Goal: Obtain resource: Download file/media

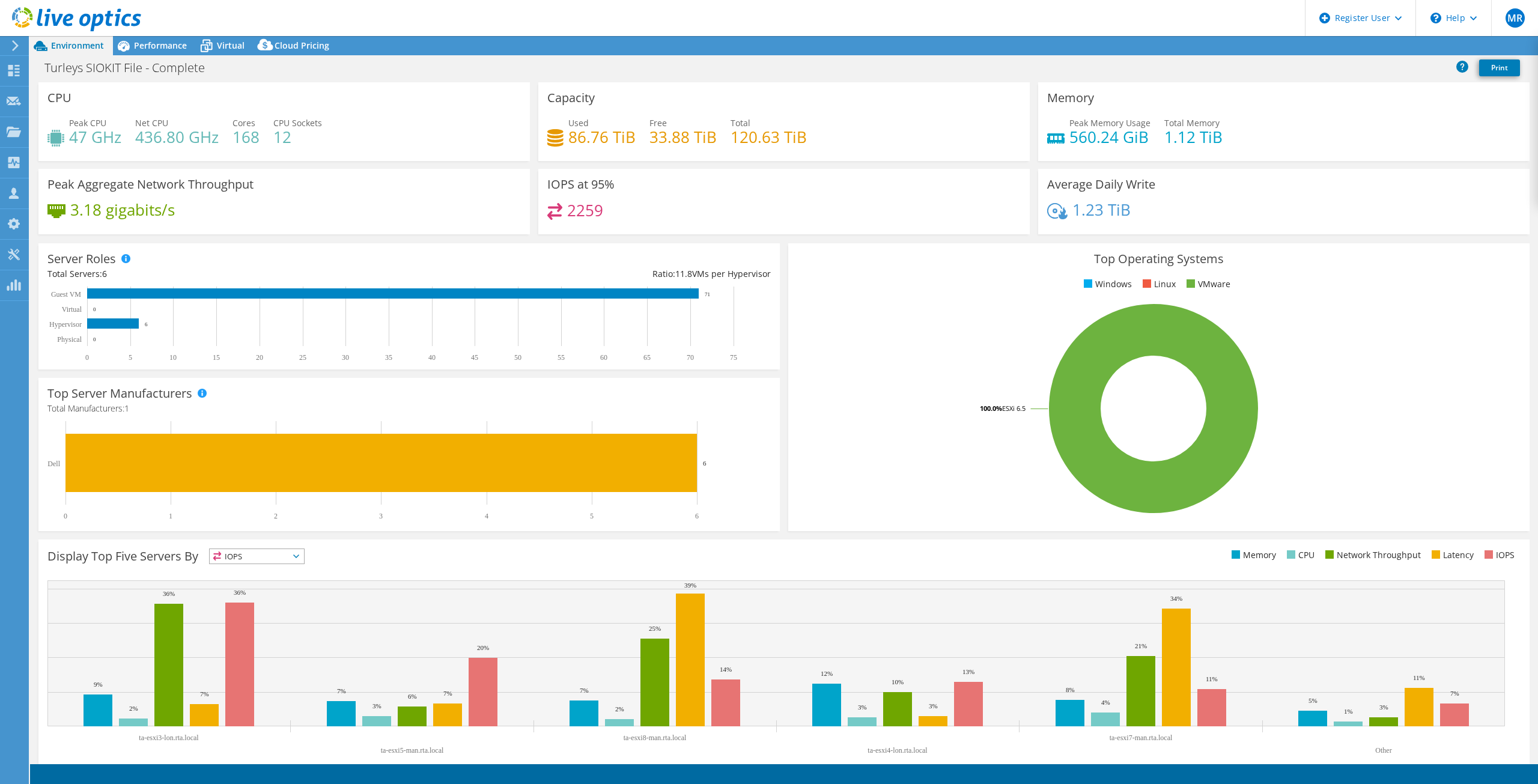
select select "EULondon"
select select "USD"
click at [154, 47] on span "Performance" at bounding box center [160, 45] width 53 height 12
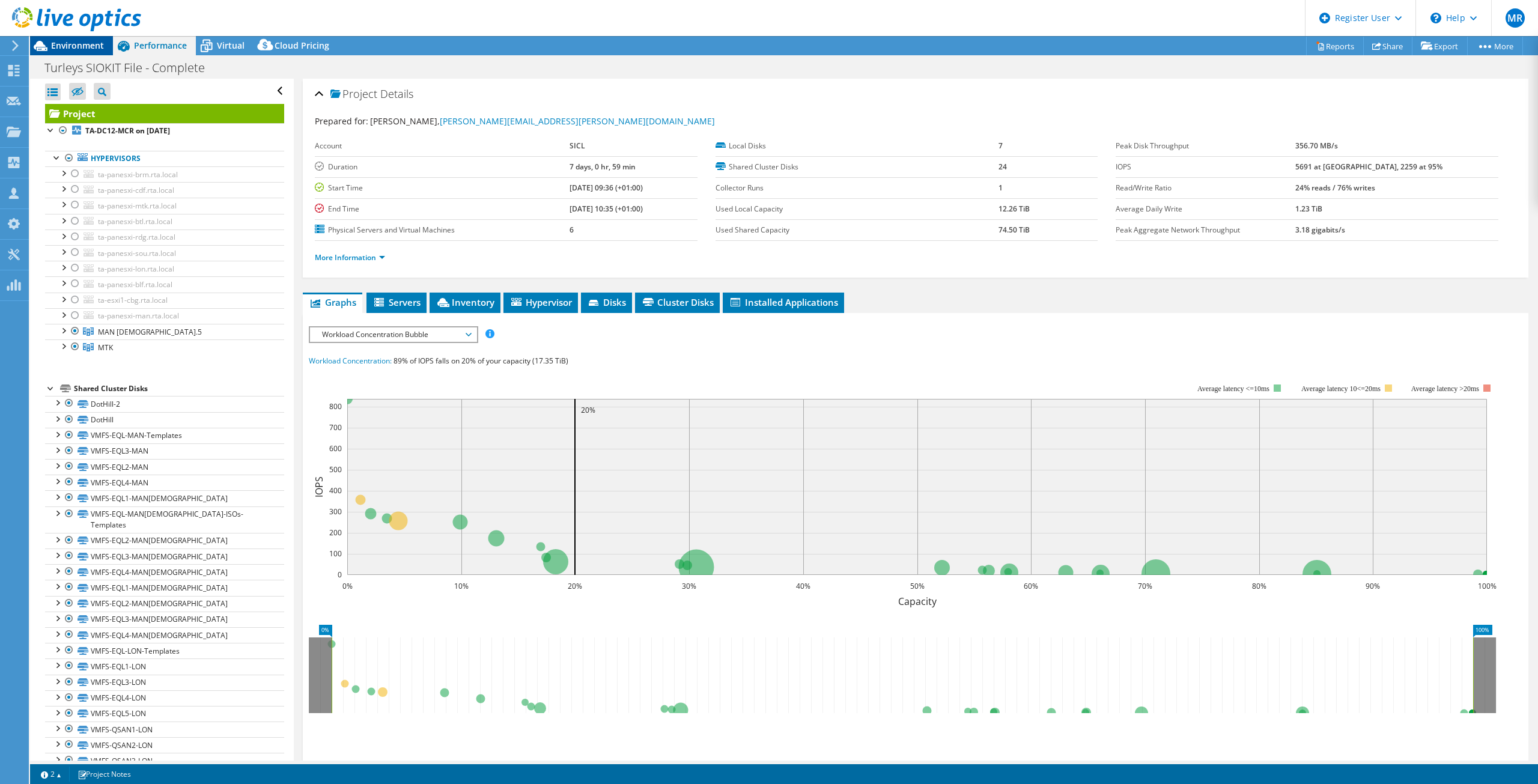
click at [71, 47] on span "Environment" at bounding box center [77, 45] width 53 height 12
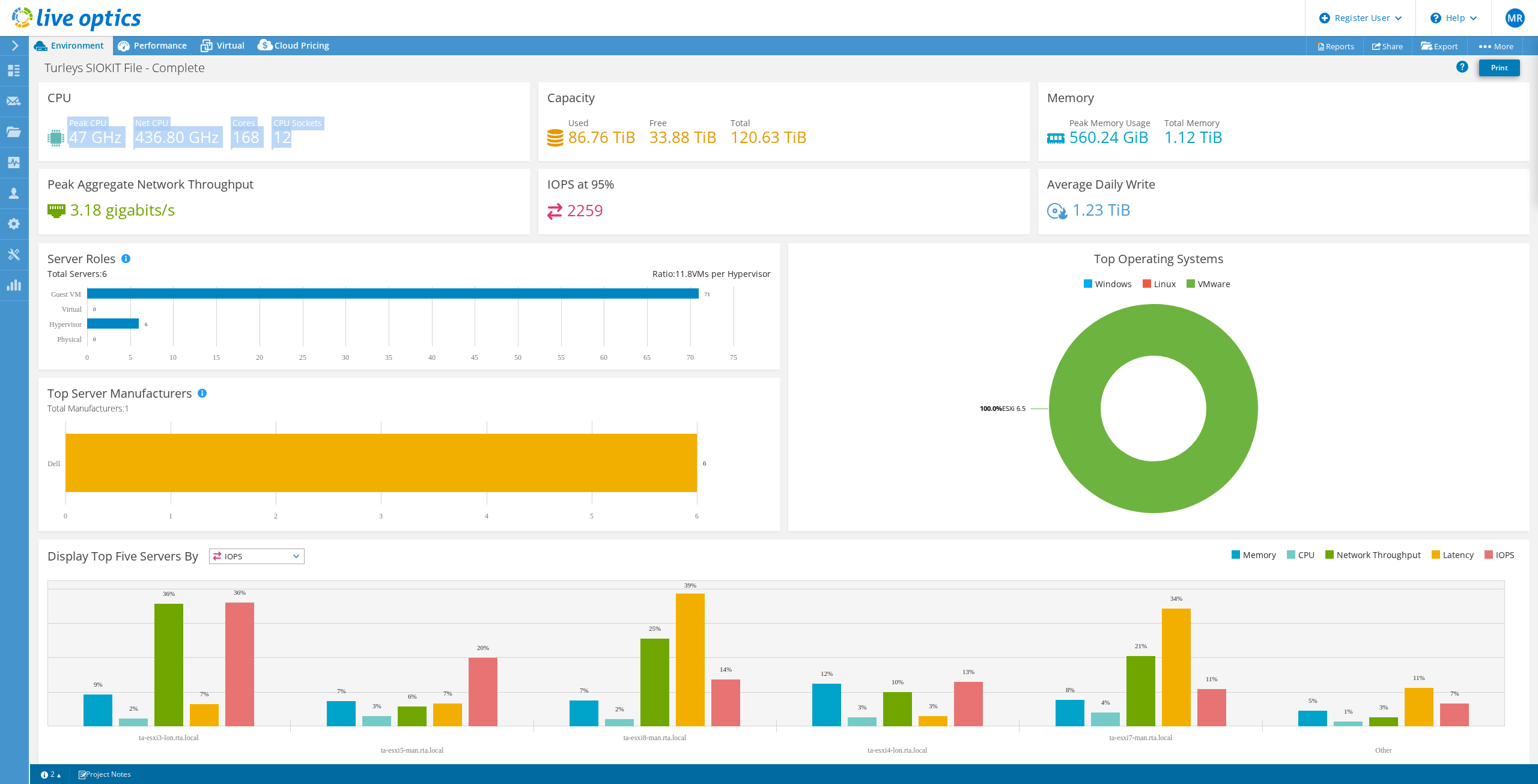
click at [435, 102] on div "CPU Peak CPU 47 GHz Net CPU 436.80 GHz Cores 168 CPU Sockets 12" at bounding box center [284, 121] width 492 height 78
click at [456, 123] on div "Peak CPU 47 GHz Net CPU 436.80 GHz Cores 168 CPU Sockets 12" at bounding box center [284, 136] width 473 height 39
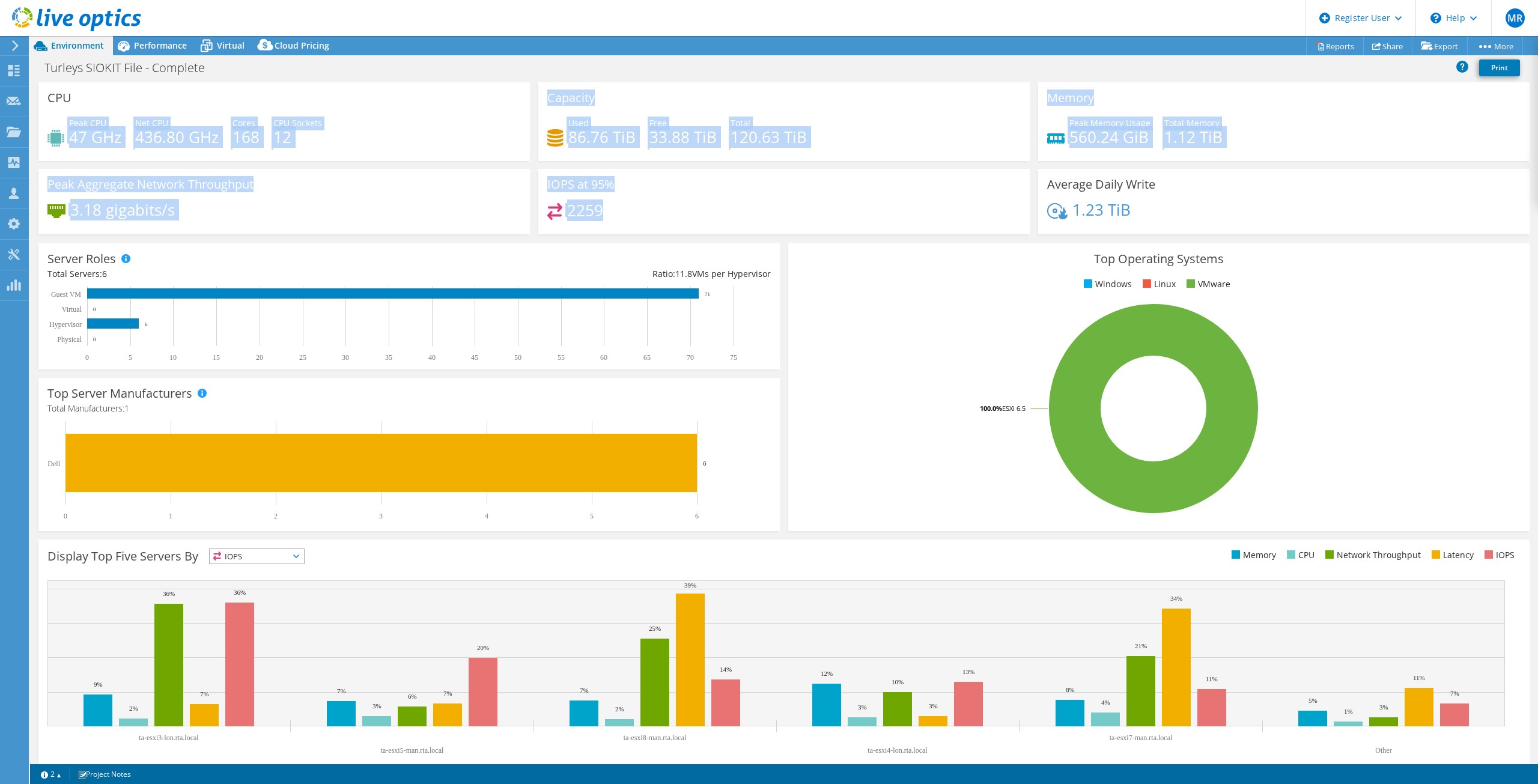
drag, startPoint x: 489, startPoint y: 94, endPoint x: 854, endPoint y: 225, distance: 387.8
click at [849, 223] on div "CPU Peak CPU 47 GHz Net CPU 436.80 GHz Cores 168 CPU Sockets 12 Capacity Used 8…" at bounding box center [783, 161] width 1499 height 159
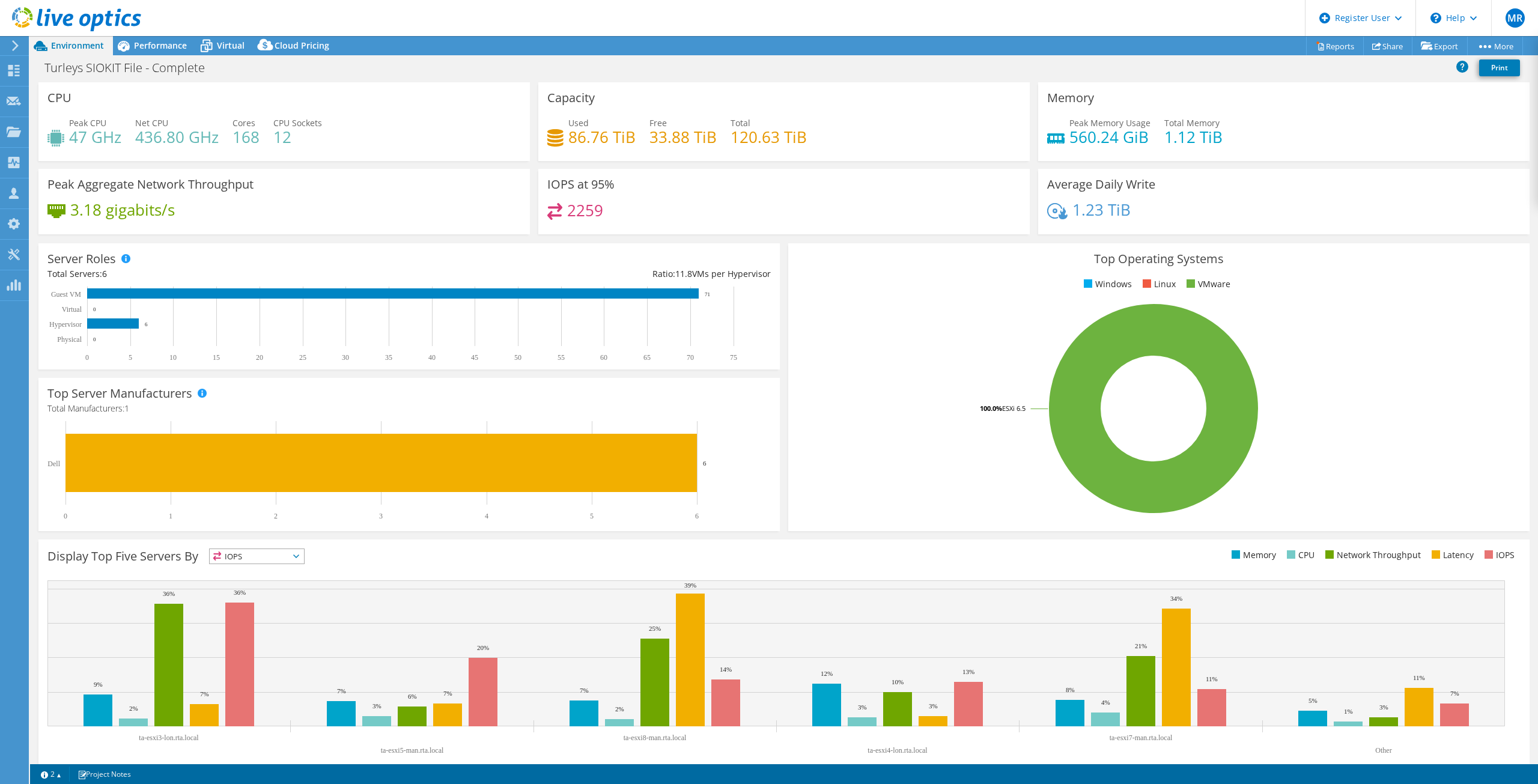
click at [854, 225] on div "2259" at bounding box center [784, 215] width 473 height 26
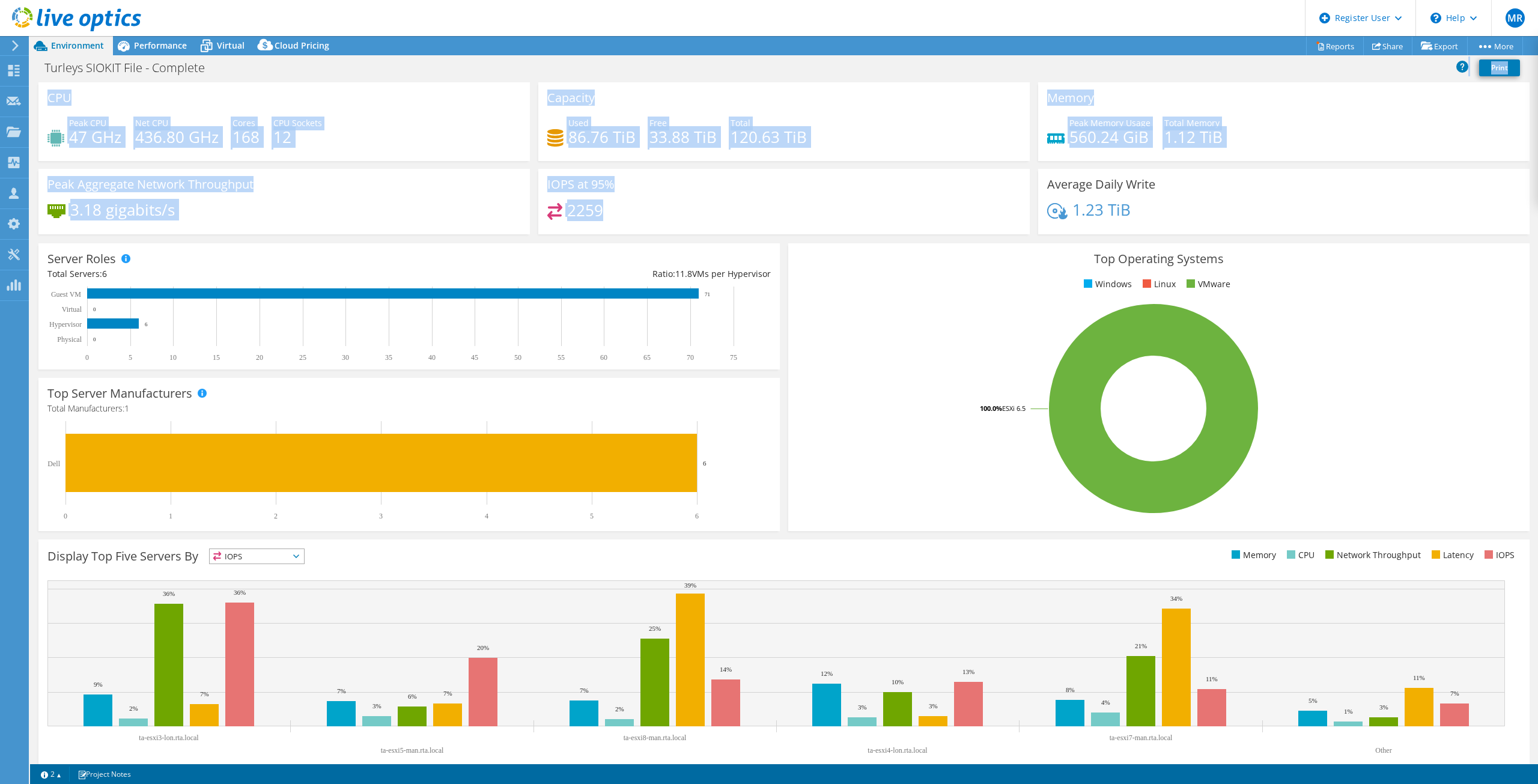
drag, startPoint x: 882, startPoint y: 230, endPoint x: 486, endPoint y: 69, distance: 427.5
click at [486, 69] on div "Project Actions Project Actions Reports Share Export vSAN ReadyNode Sizer" at bounding box center [783, 409] width 1508 height 747
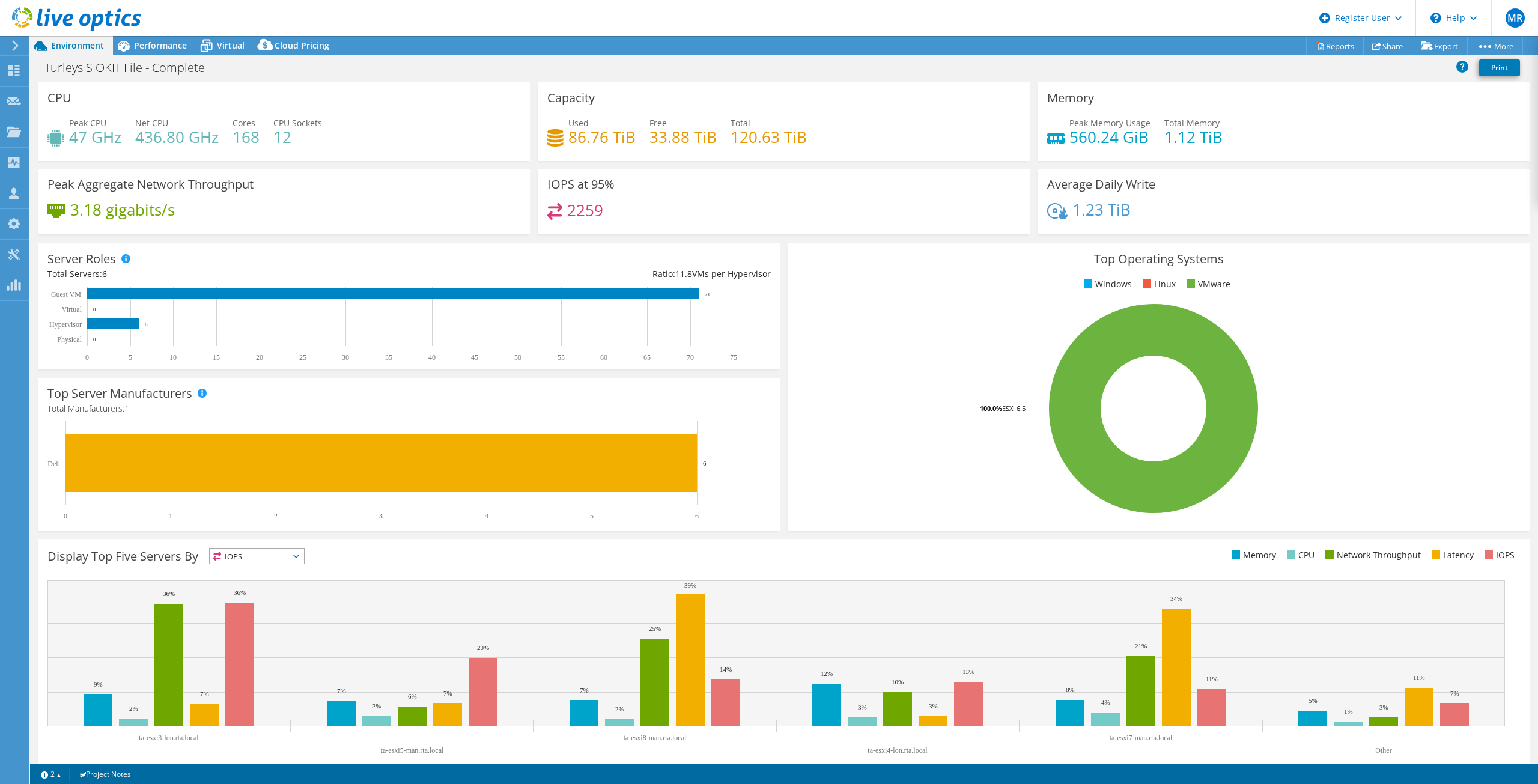
click at [486, 69] on div "Turleys SIOKIT File - Complete Print" at bounding box center [783, 67] width 1508 height 22
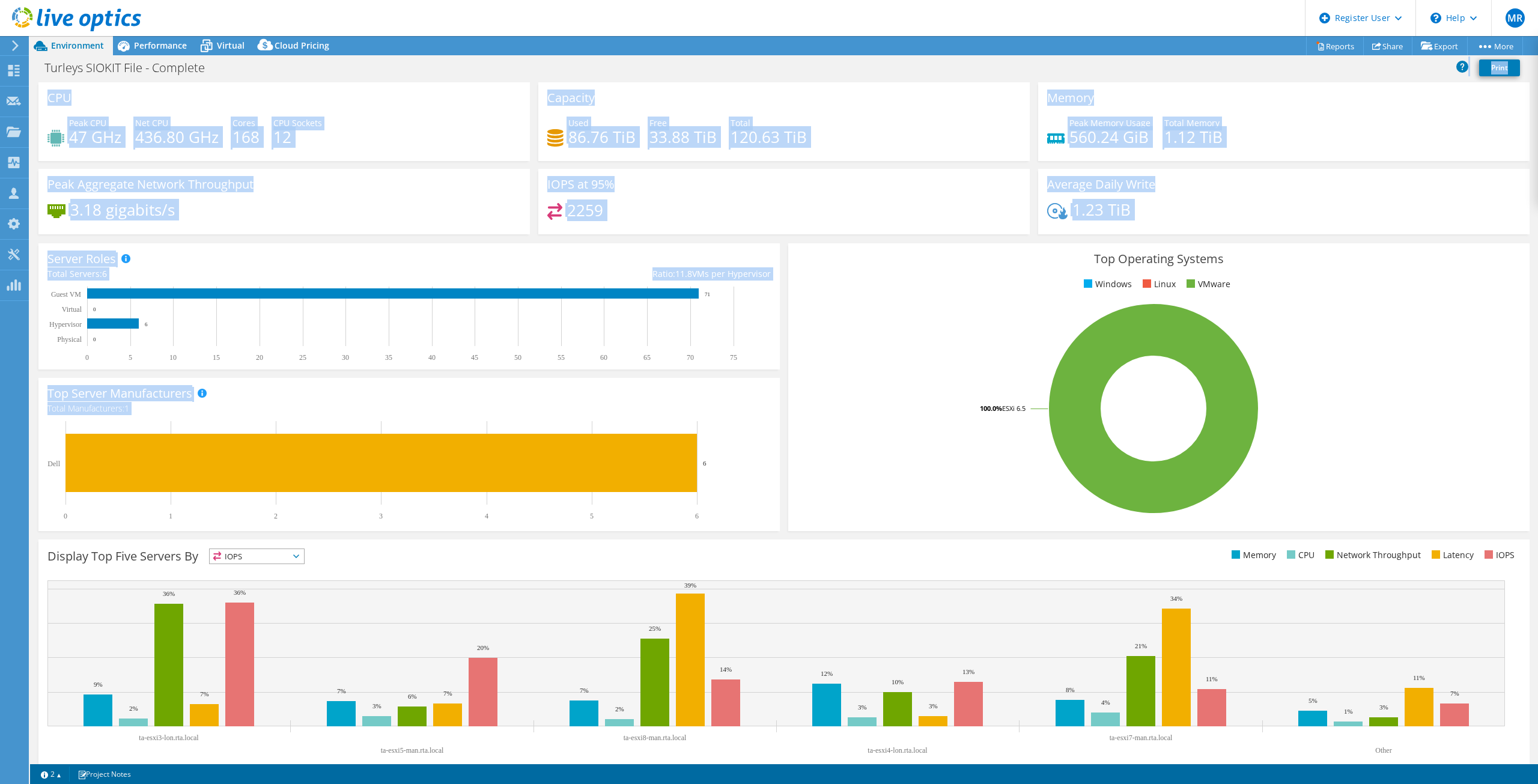
drag, startPoint x: 497, startPoint y: 68, endPoint x: 1054, endPoint y: 258, distance: 588.5
click at [1053, 258] on div "Project Actions Project Actions Reports Share Export vSAN ReadyNode Sizer" at bounding box center [783, 409] width 1508 height 747
click at [829, 205] on div "2259" at bounding box center [784, 215] width 473 height 26
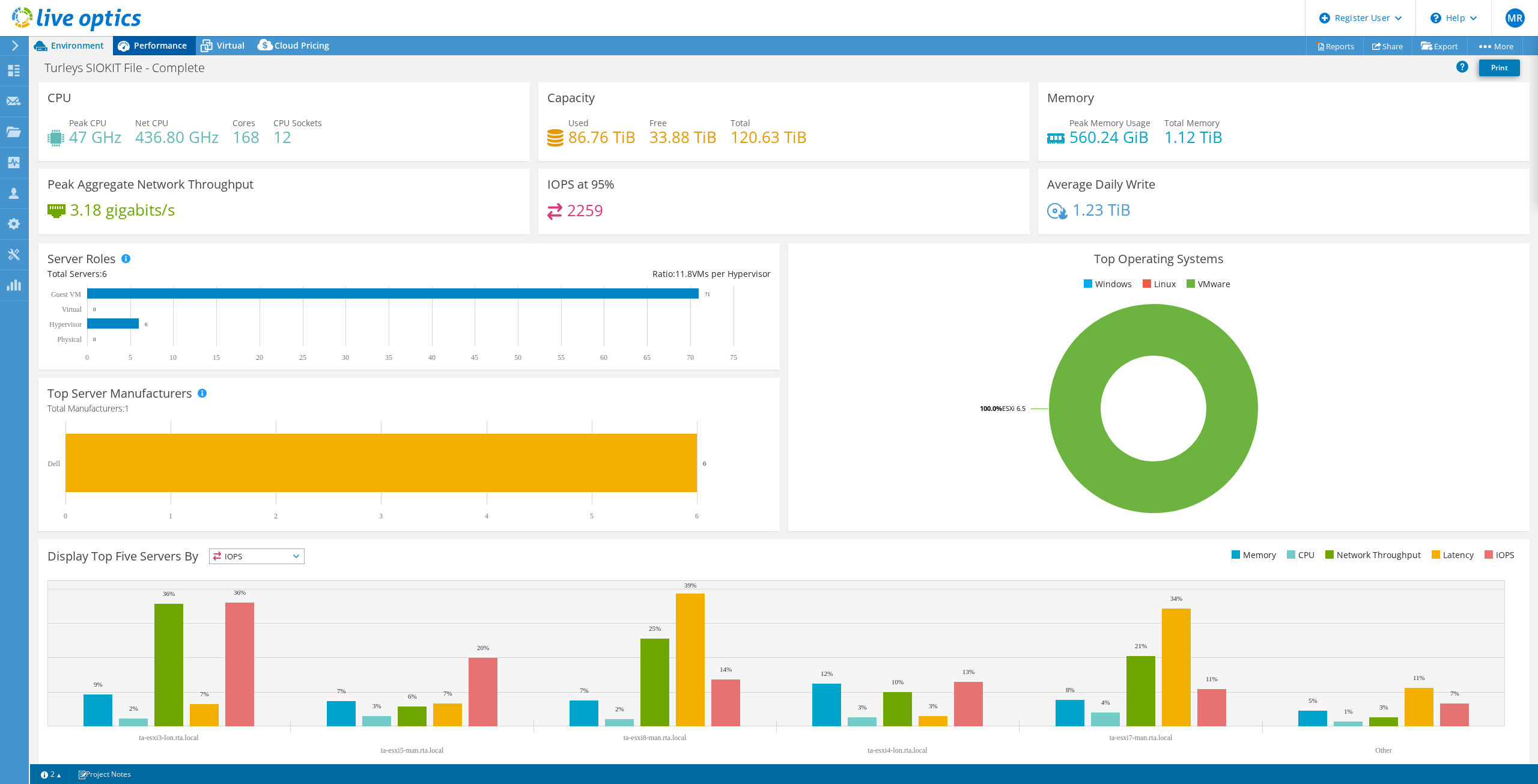
click at [158, 53] on div "Performance" at bounding box center [155, 45] width 83 height 19
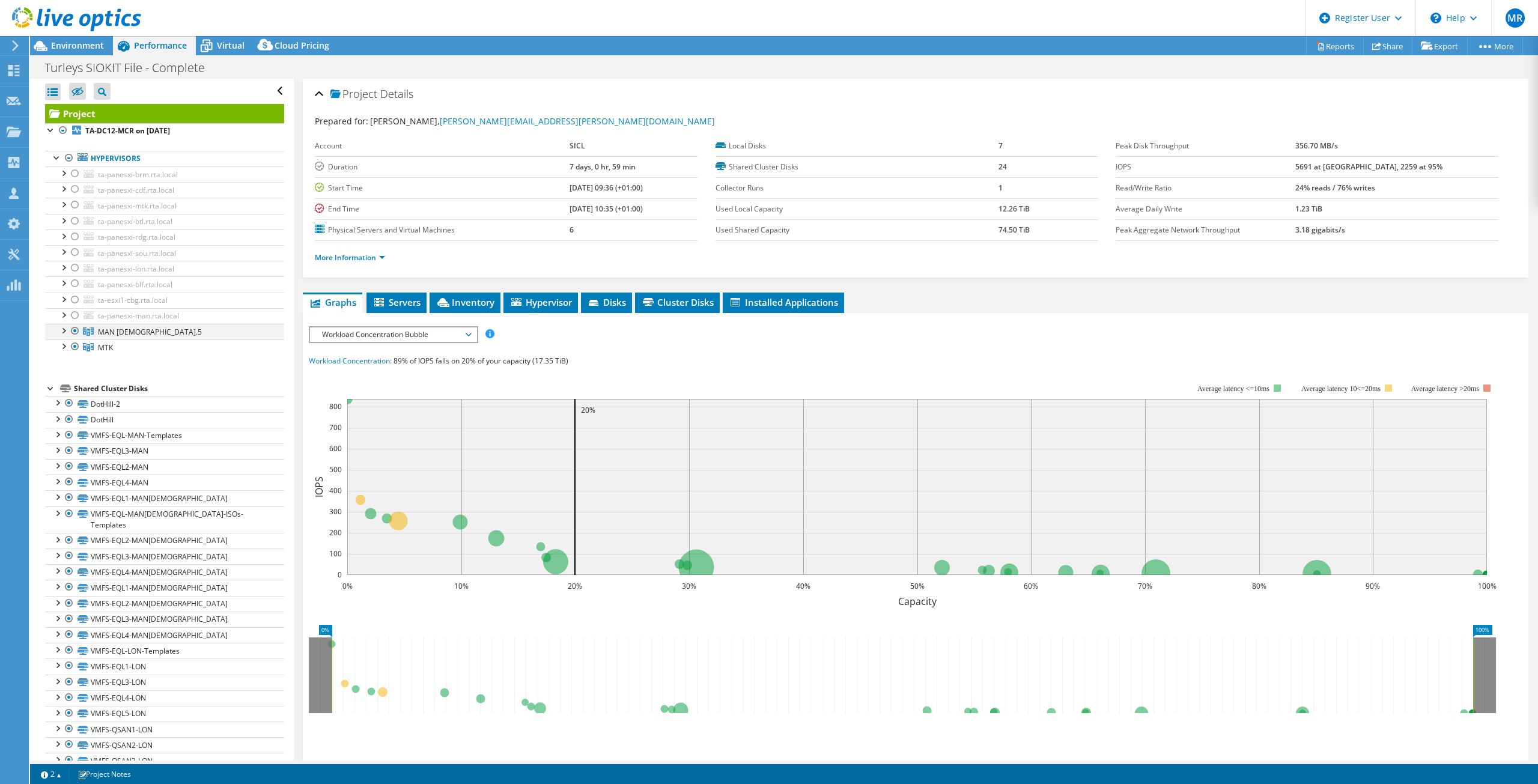
click at [63, 332] on div at bounding box center [63, 329] width 12 height 12
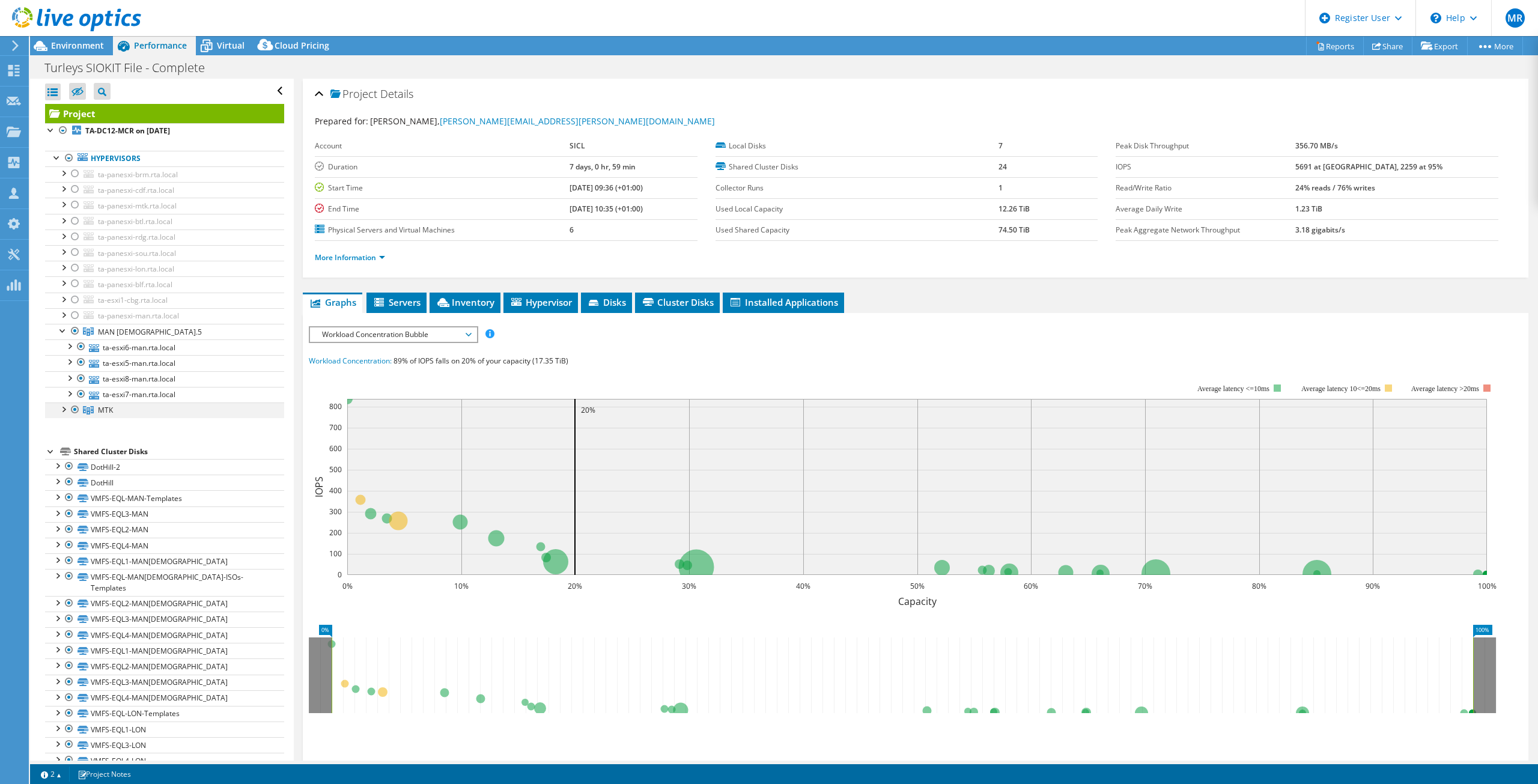
click at [63, 407] on div at bounding box center [63, 408] width 12 height 12
click at [63, 332] on div at bounding box center [63, 329] width 12 height 12
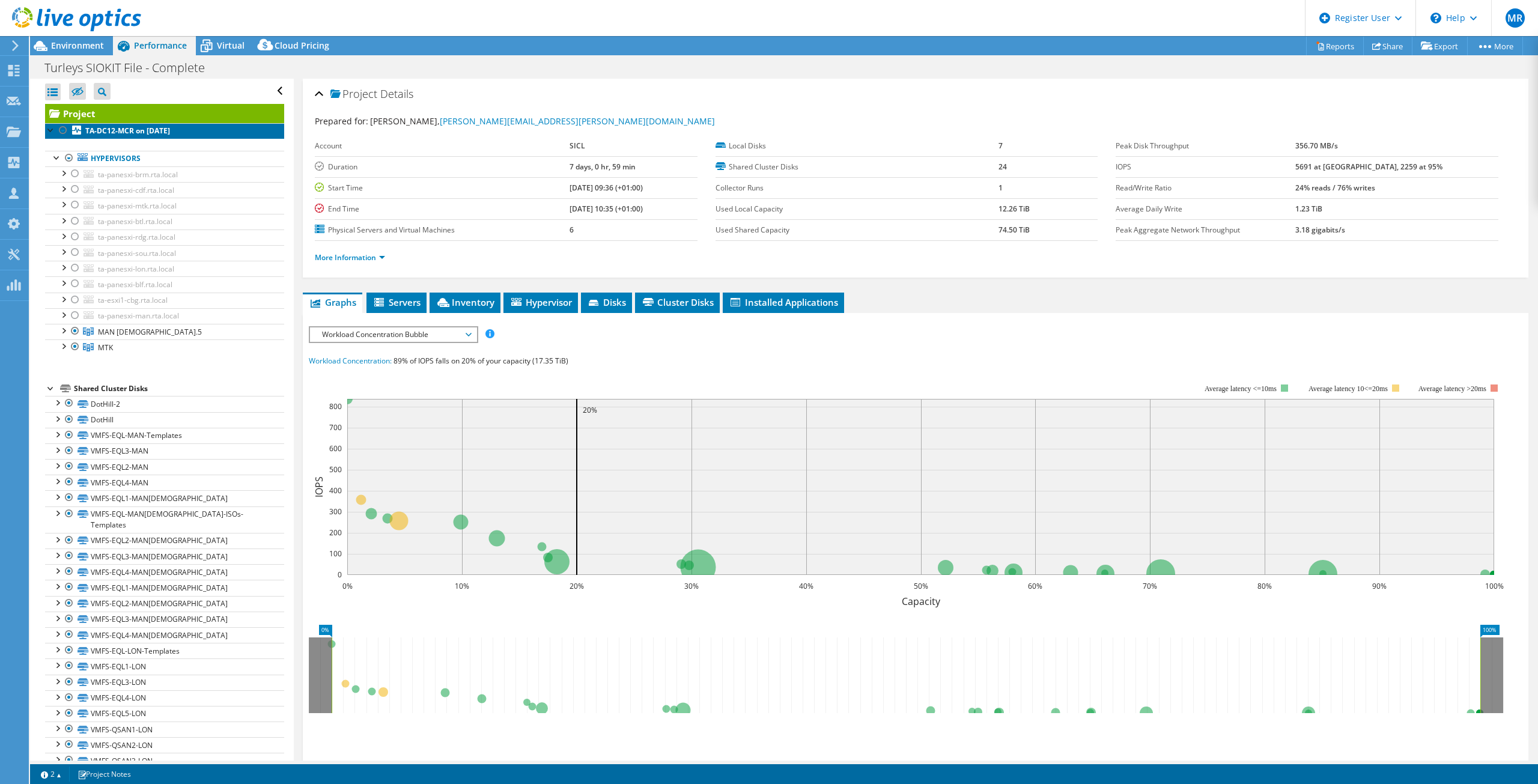
click at [157, 136] on b "TA-DC12-MCR on [DATE]" at bounding box center [128, 130] width 85 height 11
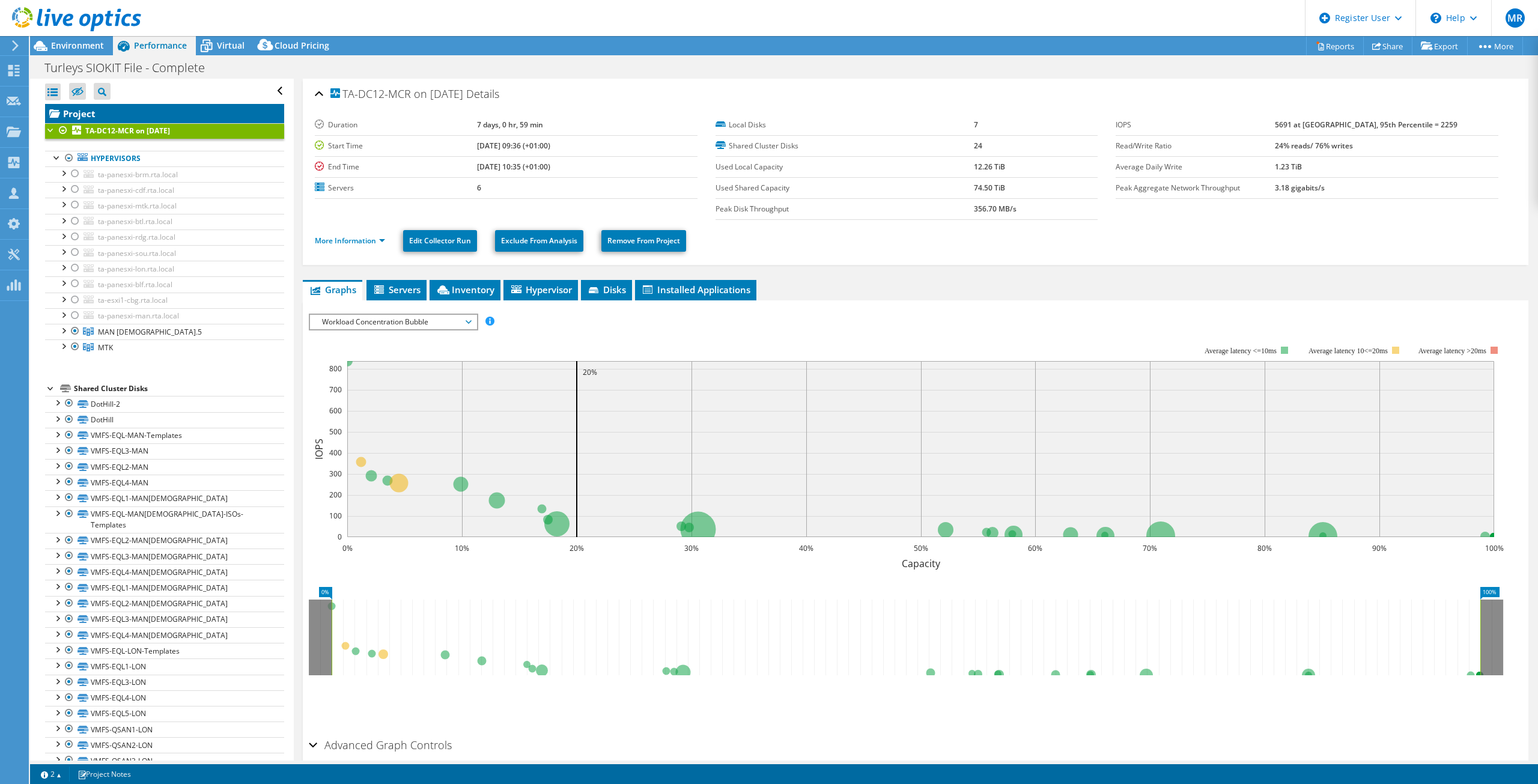
click at [109, 116] on link "Project" at bounding box center [165, 114] width 240 height 19
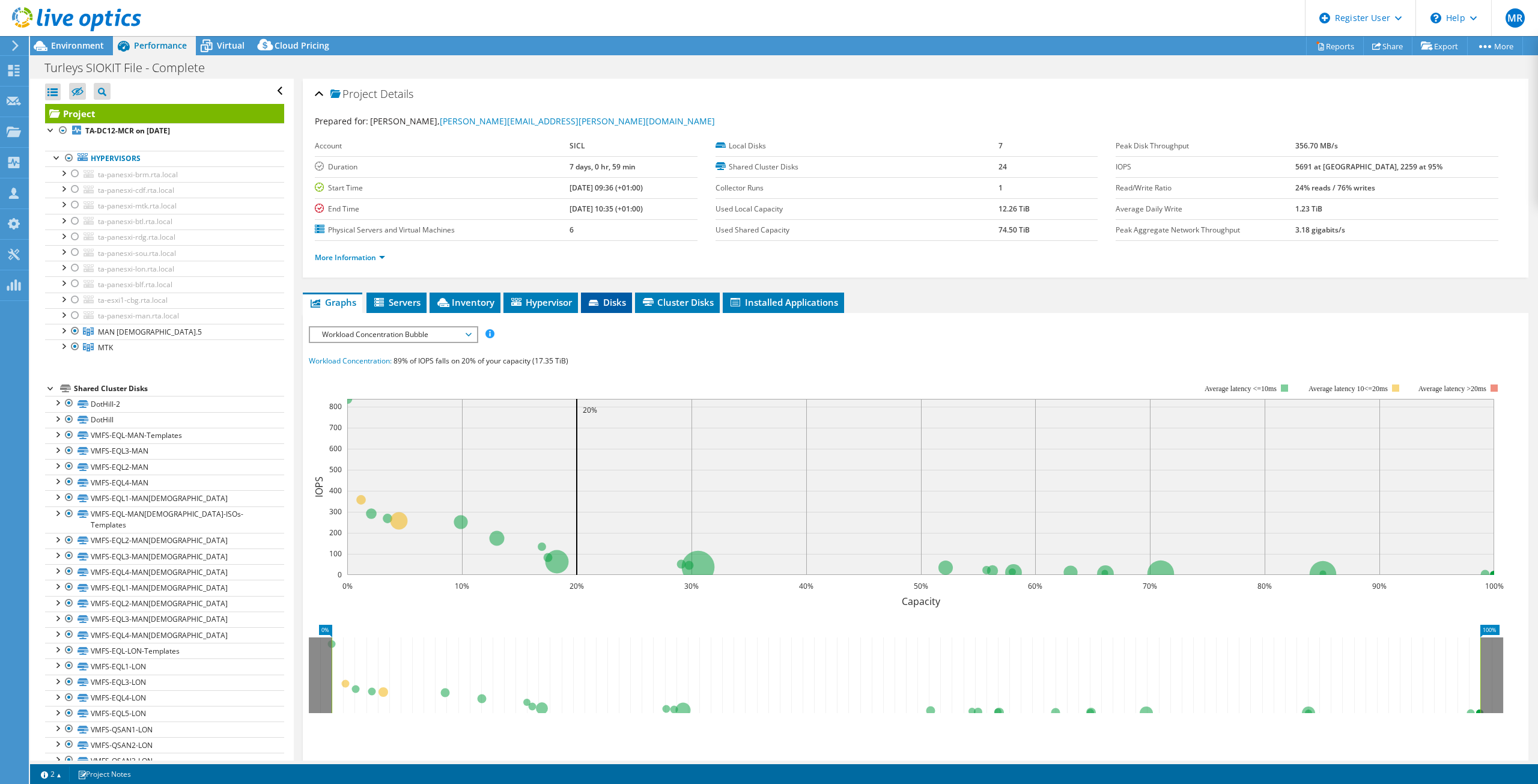
click at [612, 305] on span "Disks" at bounding box center [607, 302] width 39 height 12
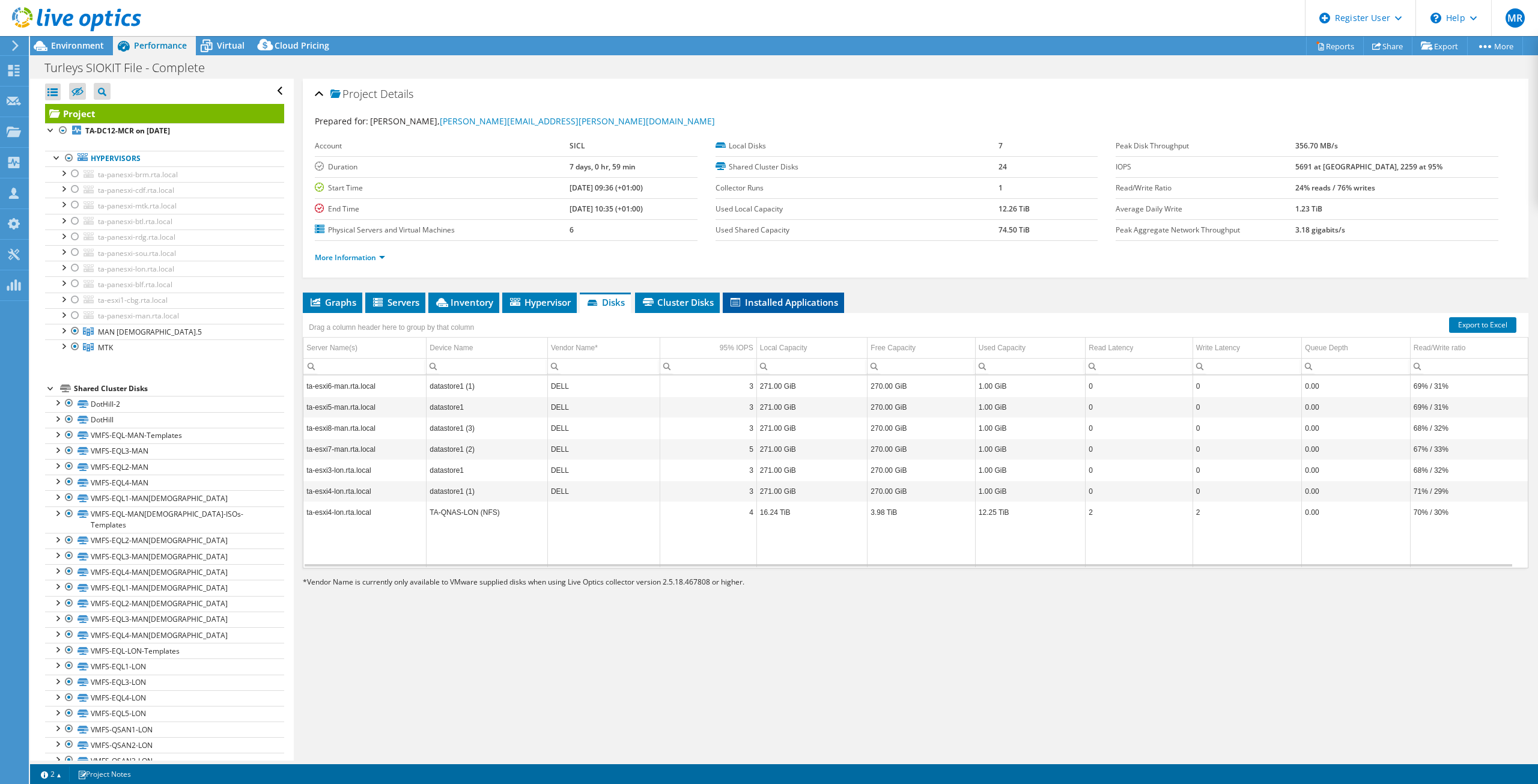
click at [783, 306] on span "Installed Applications" at bounding box center [783, 302] width 109 height 12
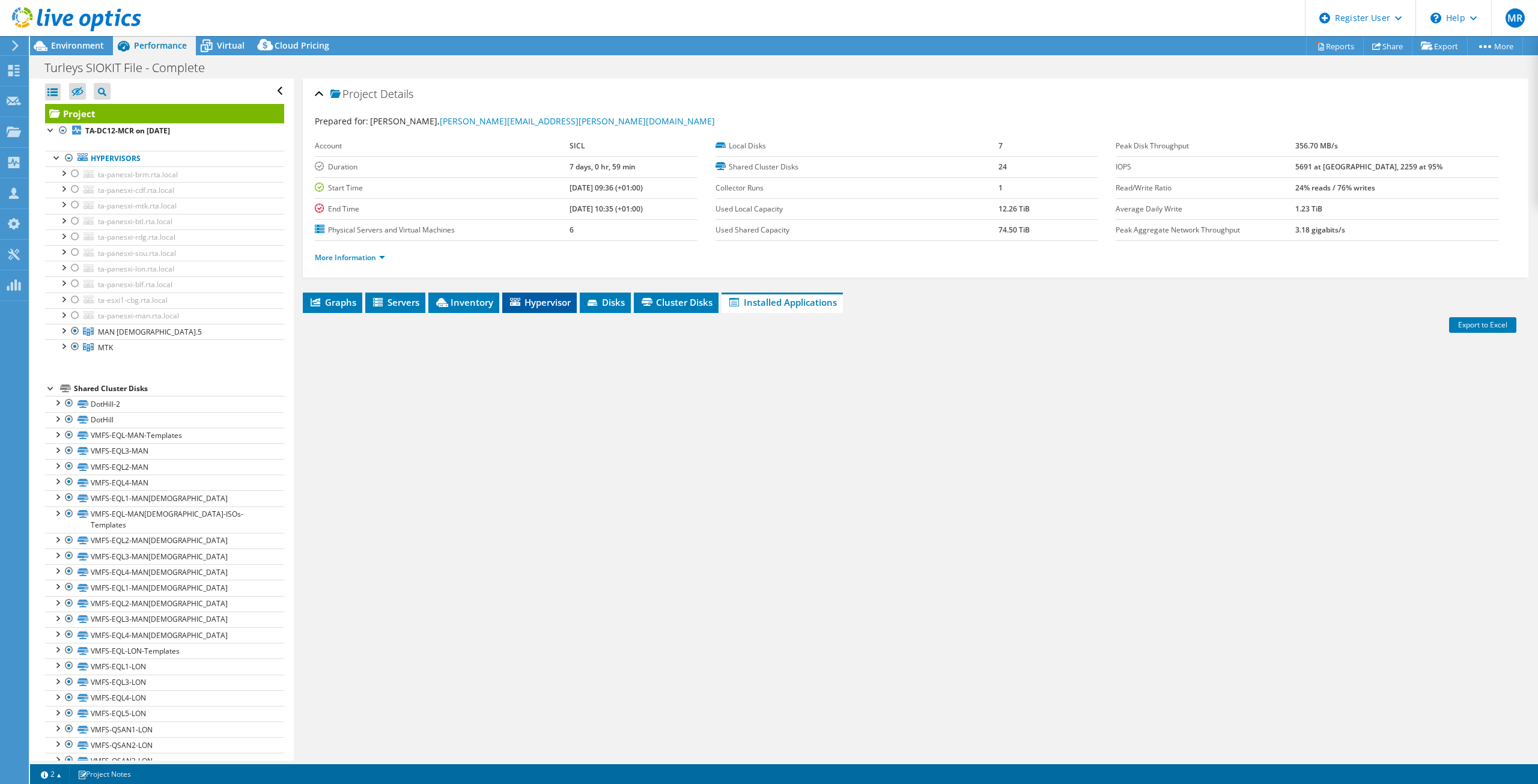
click at [570, 306] on span "Hypervisor" at bounding box center [539, 302] width 63 height 12
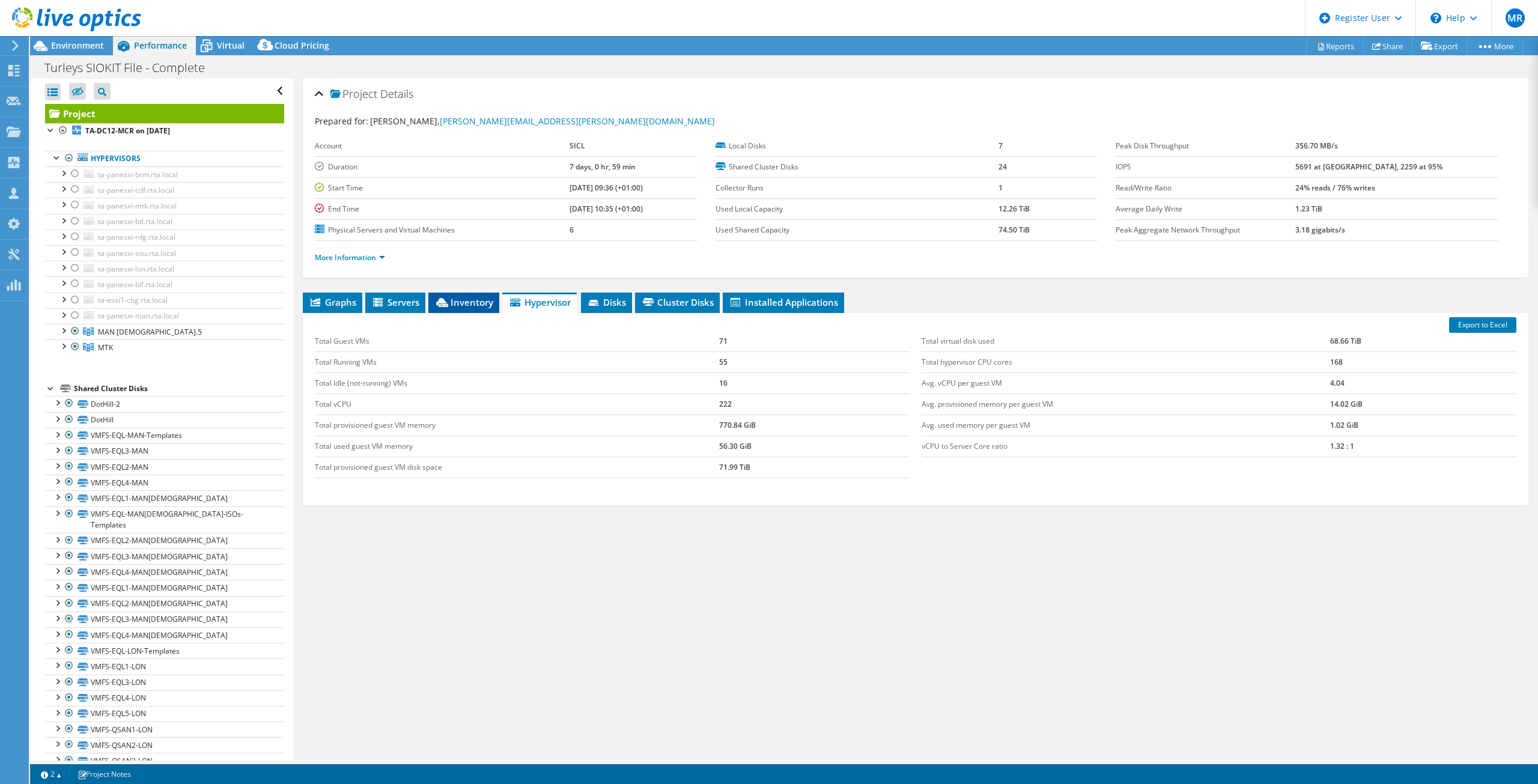
click at [445, 302] on icon at bounding box center [442, 301] width 12 height 9
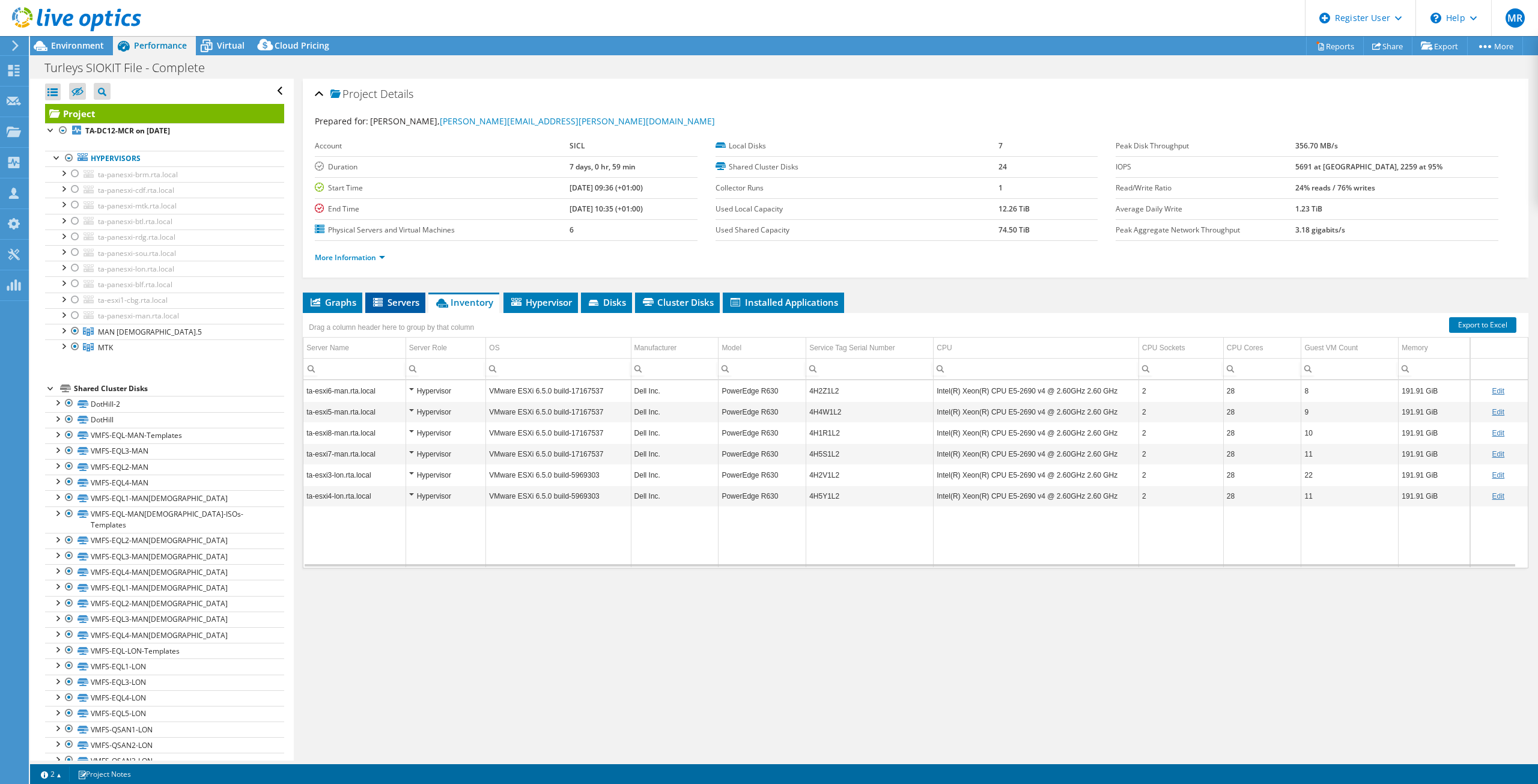
click at [397, 303] on span "Servers" at bounding box center [395, 302] width 48 height 12
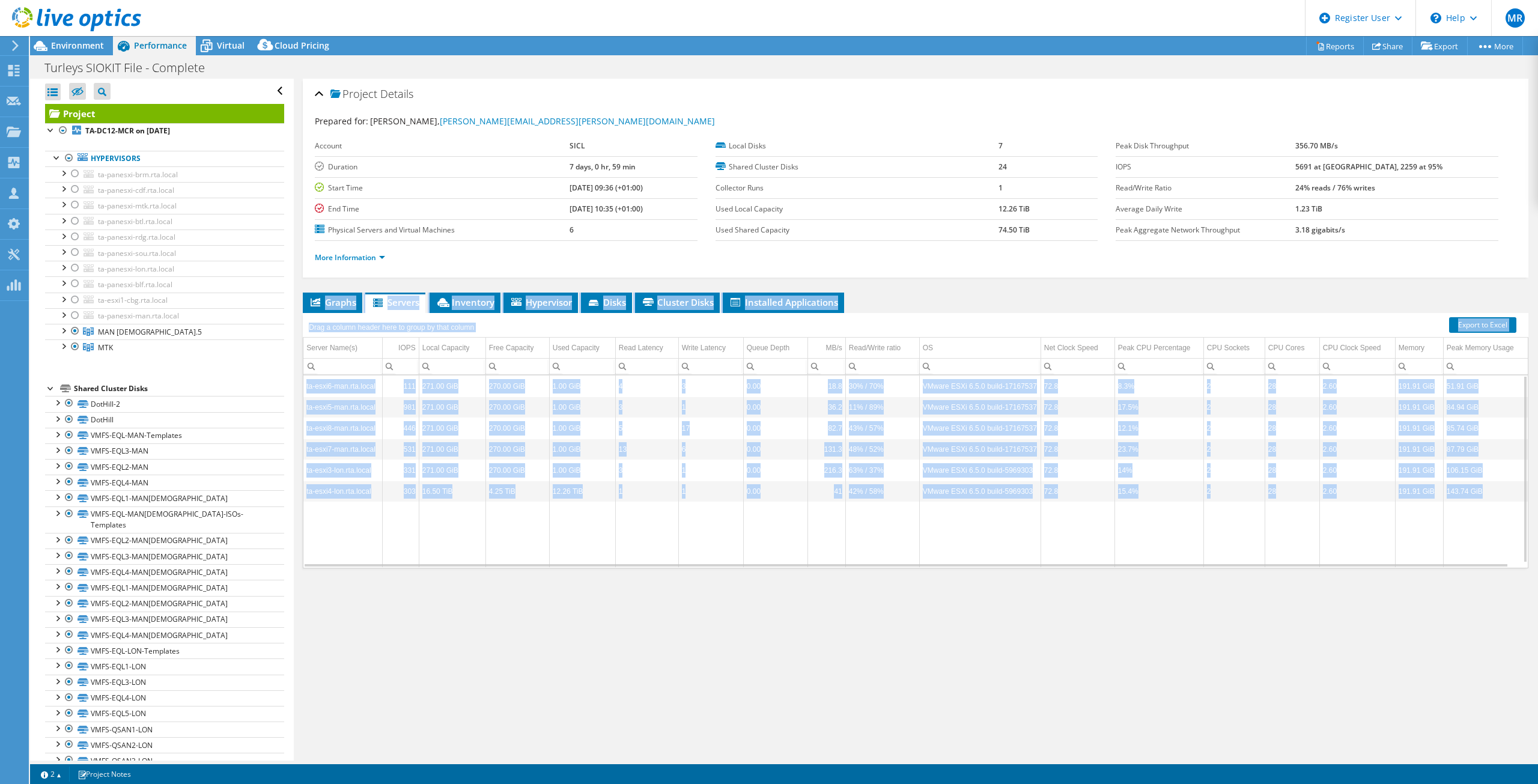
drag, startPoint x: 1332, startPoint y: 545, endPoint x: 812, endPoint y: 255, distance: 595.4
click at [812, 255] on div "Project Details Prepared for: [PERSON_NAME], [PERSON_NAME][EMAIL_ADDRESS][PERSO…" at bounding box center [915, 419] width 1243 height 682
click at [1204, 536] on tr "Data grid" at bounding box center [916, 534] width 1226 height 66
click at [1179, 577] on div "Graphs Servers Inventory Hypervisor Disks Cluster Disks Installed Applications …" at bounding box center [915, 442] width 1226 height 300
drag, startPoint x: 1187, startPoint y: 586, endPoint x: 1223, endPoint y: 562, distance: 43.3
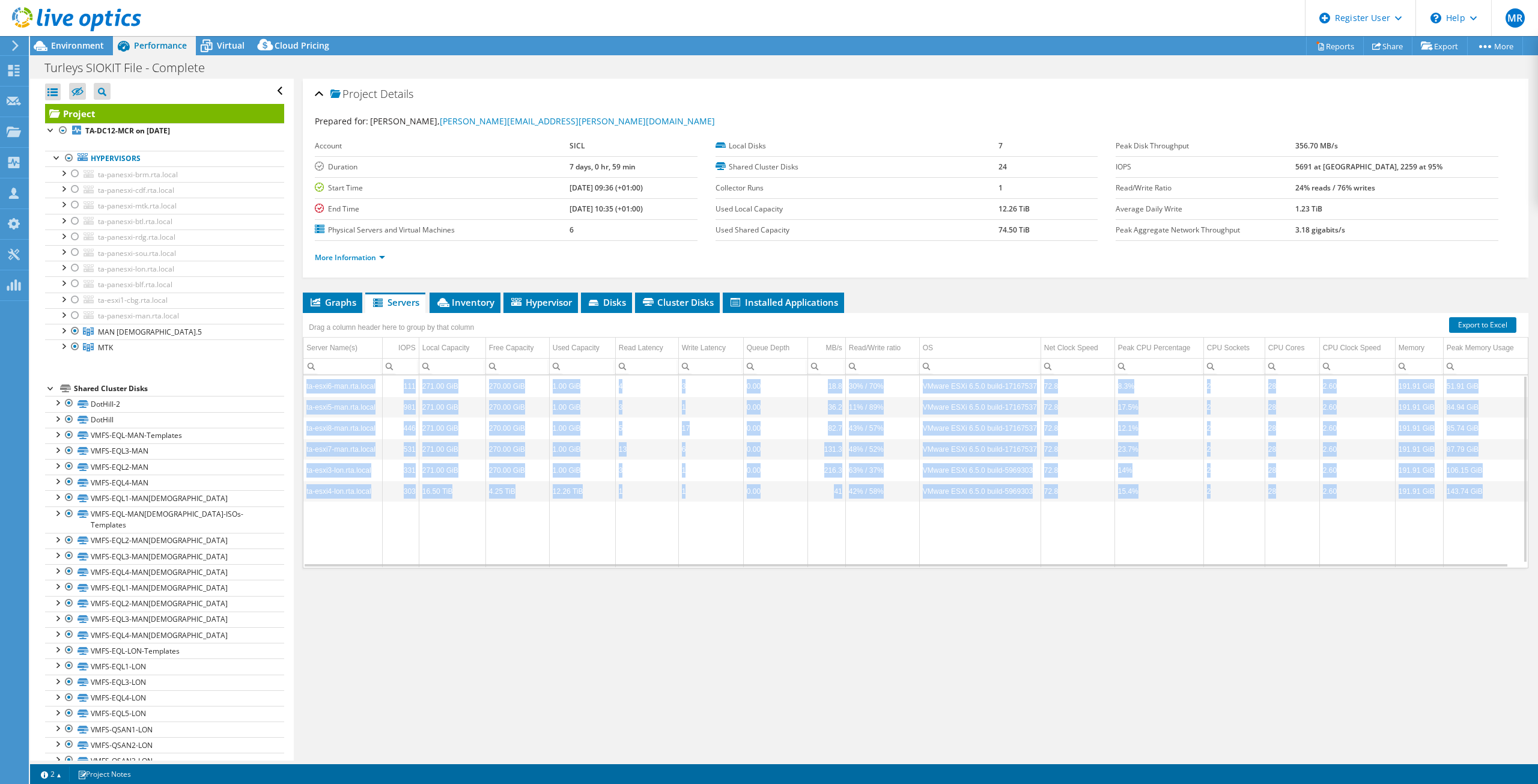
click at [1223, 562] on div "Graphs Servers Inventory Hypervisor Disks Cluster Disks Installed Applications …" at bounding box center [915, 442] width 1226 height 300
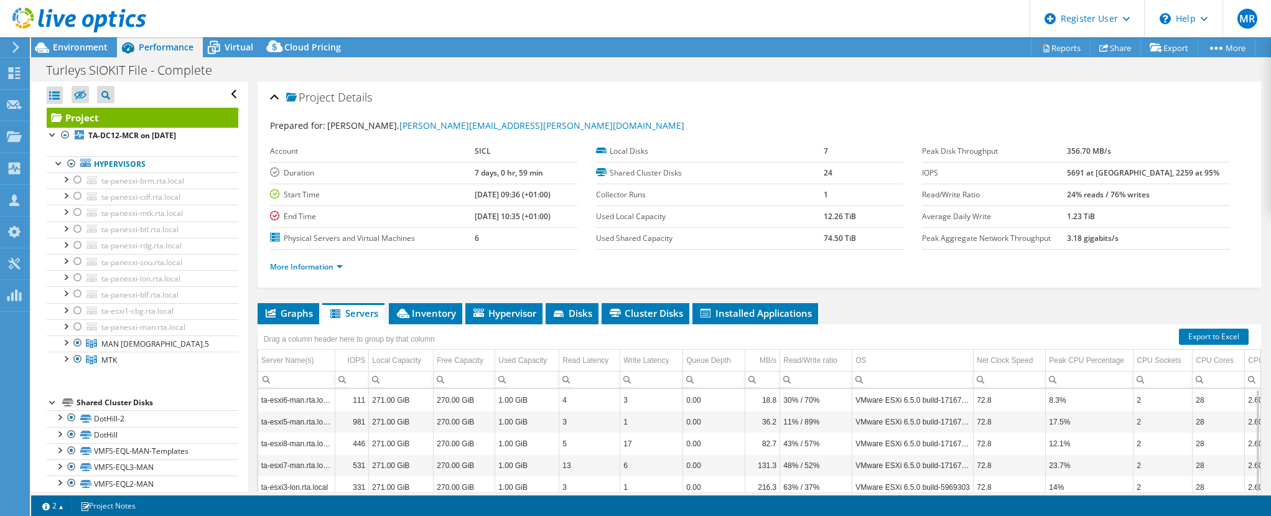
click at [936, 294] on div "Project Details Prepared for: [PERSON_NAME], [PERSON_NAME][EMAIL_ADDRESS][PERSO…" at bounding box center [759, 358] width 1022 height 554
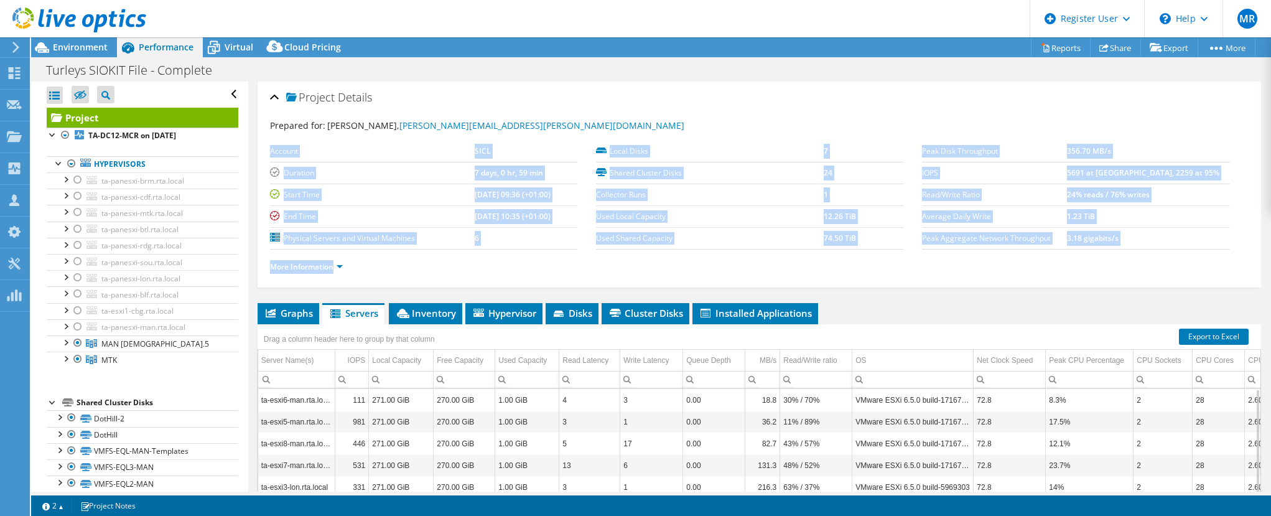
drag, startPoint x: 1054, startPoint y: 119, endPoint x: 1091, endPoint y: 315, distance: 198.9
click at [1093, 335] on div "Project Details Prepared for: [PERSON_NAME], [PERSON_NAME][EMAIL_ADDRESS][PERSO…" at bounding box center [759, 358] width 1022 height 554
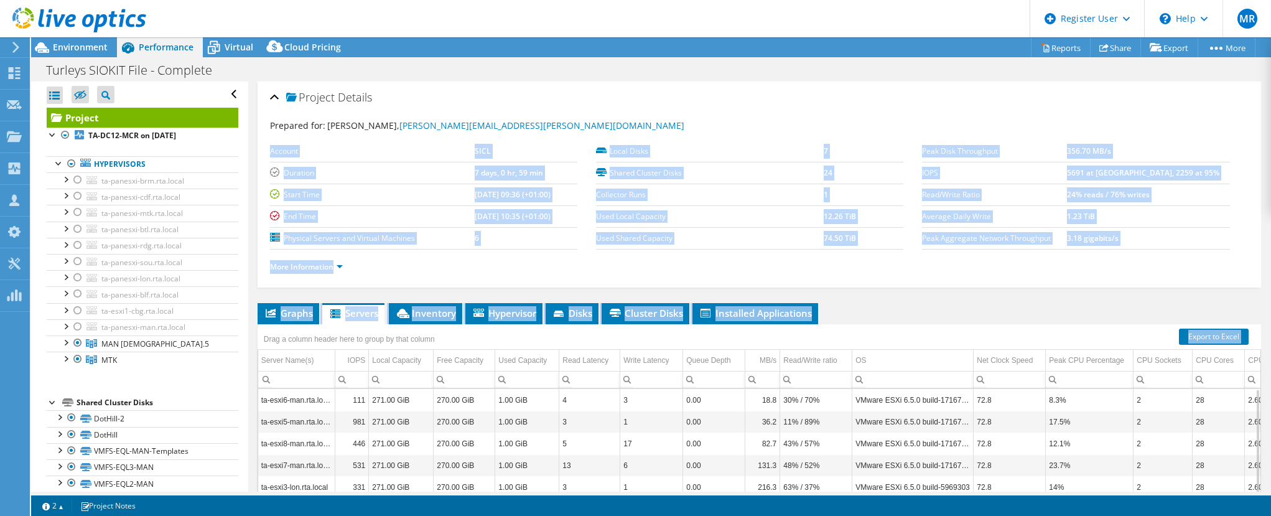
click at [1024, 209] on td "Average Daily Write" at bounding box center [994, 216] width 144 height 22
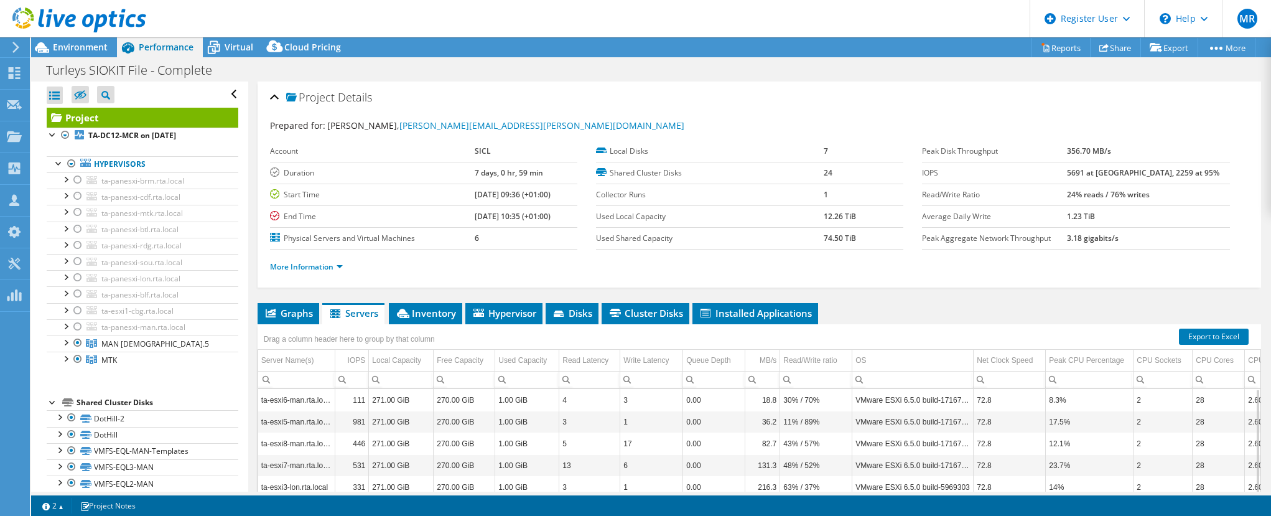
click at [914, 277] on div "More Information" at bounding box center [759, 266] width 978 height 35
click at [1115, 47] on link "Share" at bounding box center [1115, 47] width 51 height 19
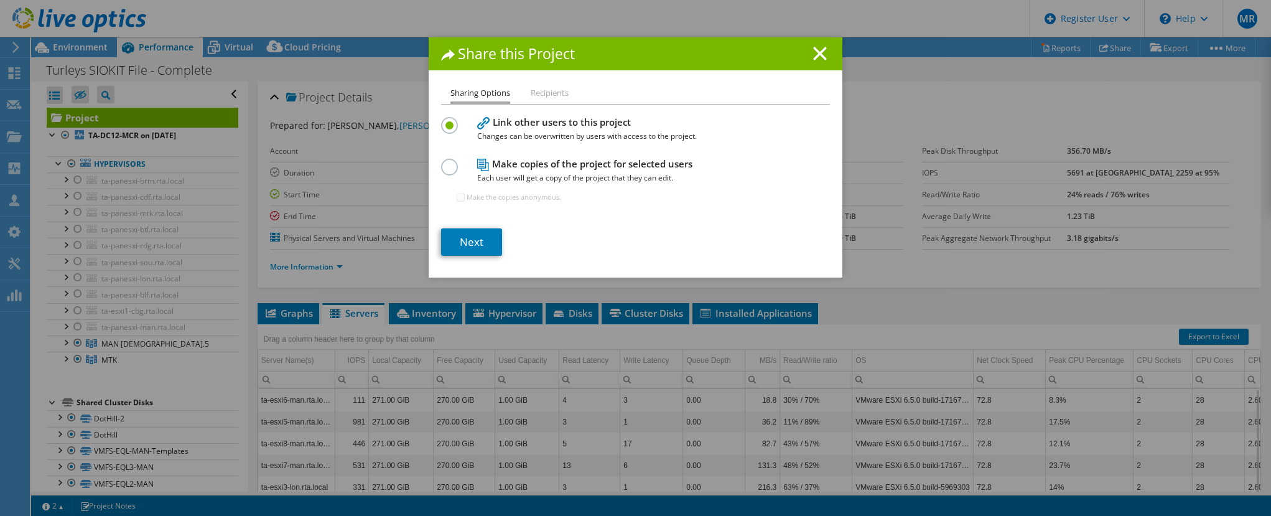
click at [795, 50] on h1 "Share this Project" at bounding box center [635, 54] width 389 height 14
click at [816, 53] on line at bounding box center [819, 53] width 12 height 12
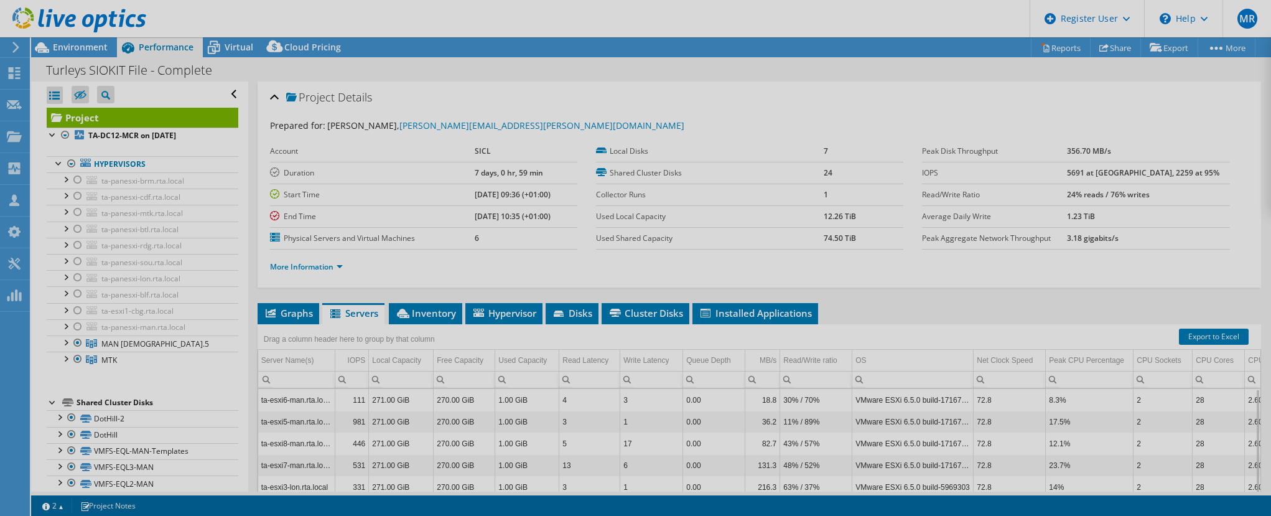
click at [1057, 55] on div "This project has been archived. No changes can be made, and graphs and summary …" at bounding box center [650, 276] width 1239 height 478
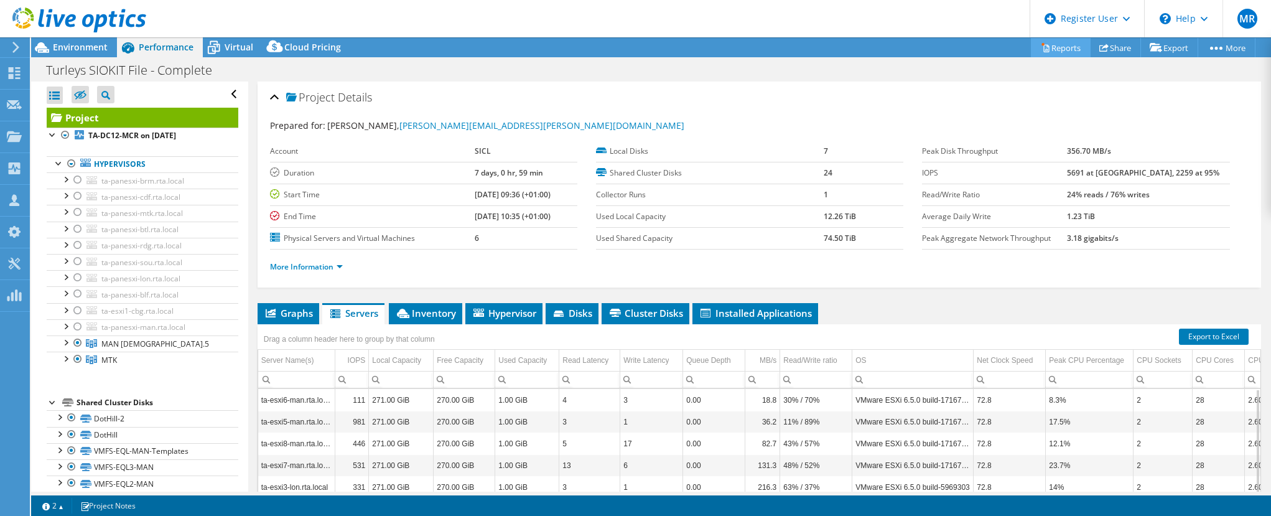
click at [1057, 43] on link "Reports" at bounding box center [1060, 47] width 60 height 19
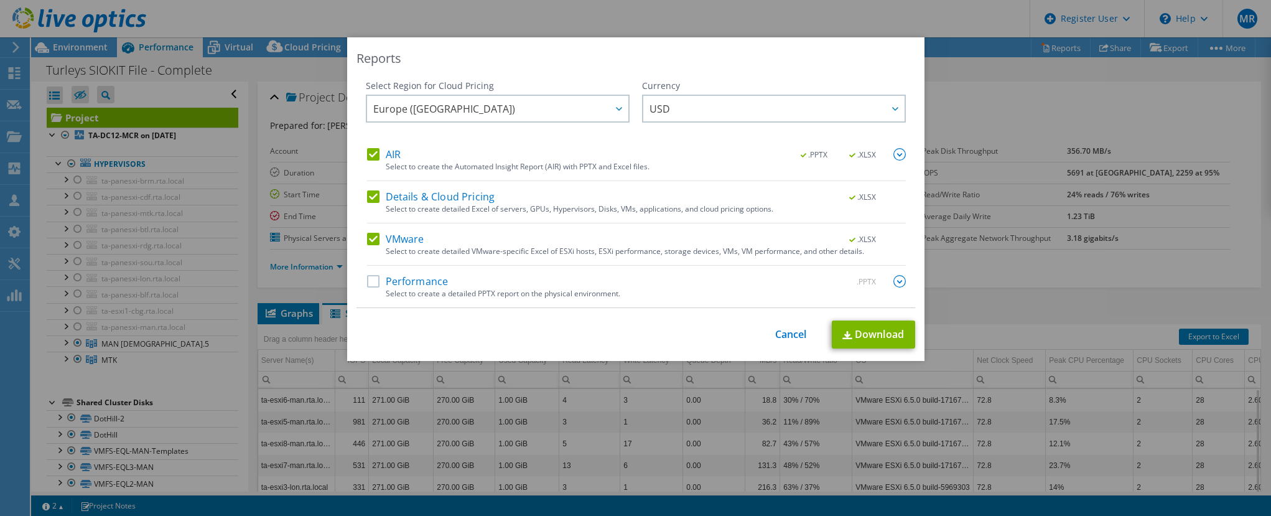
click at [376, 157] on label "AIR" at bounding box center [384, 154] width 34 height 12
click at [0, 0] on input "AIR" at bounding box center [0, 0] width 0 height 0
click at [398, 198] on label "Details & Cloud Pricing" at bounding box center [431, 196] width 128 height 12
click at [0, 0] on input "Details & Cloud Pricing" at bounding box center [0, 0] width 0 height 0
click at [886, 328] on link "Download" at bounding box center [872, 334] width 83 height 28
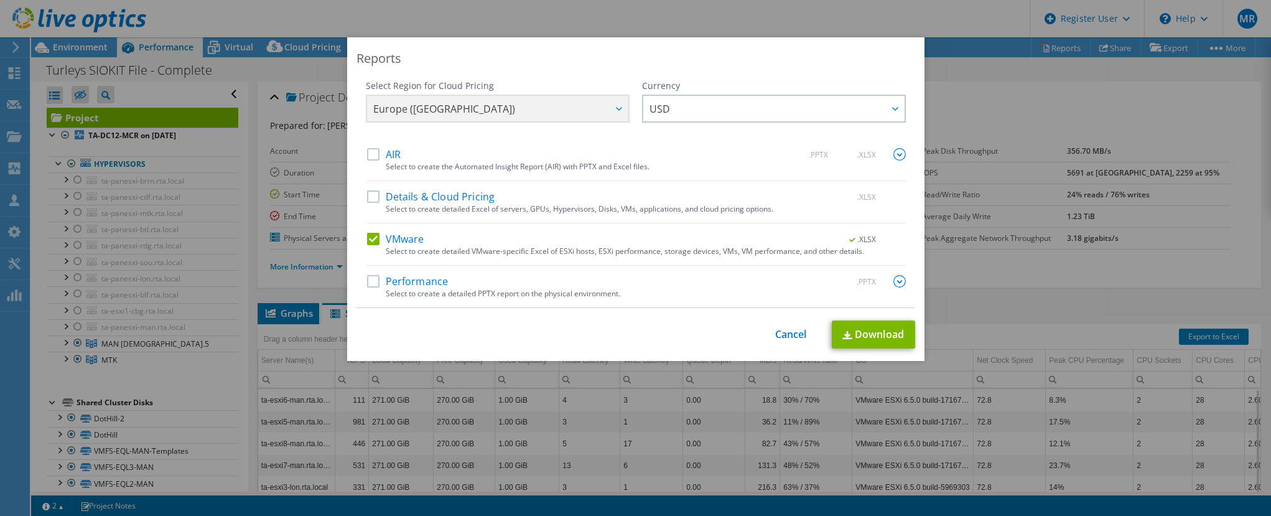
click at [1055, 170] on div "Reports Select Region for Cloud Pricing Asia Pacific ([GEOGRAPHIC_DATA]) [GEOGR…" at bounding box center [635, 257] width 1271 height 441
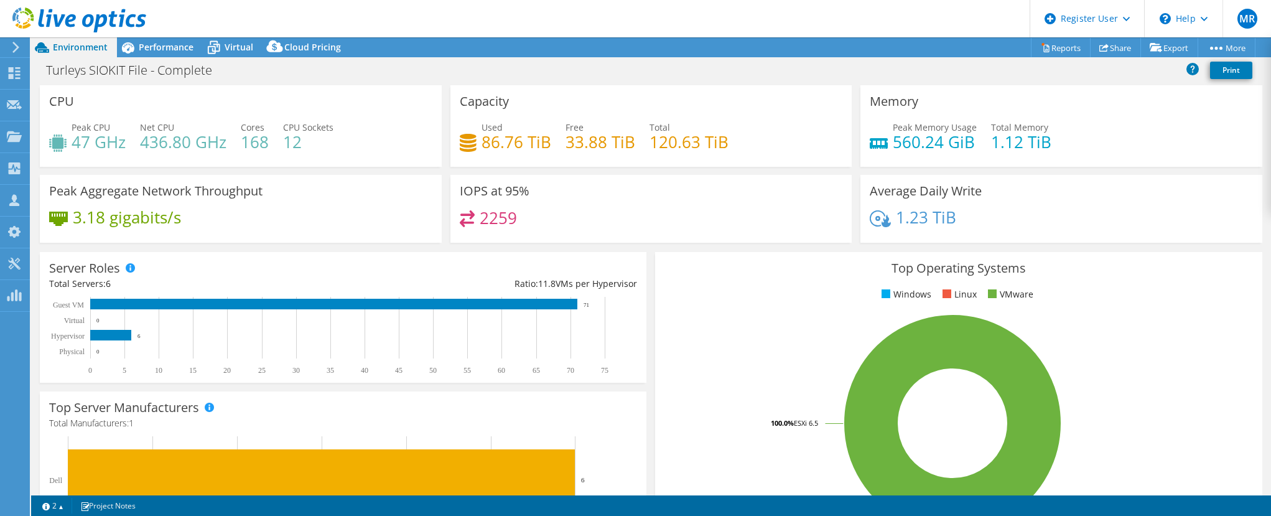
select select "EULondon"
select select "USD"
click at [1231, 253] on div "Top Operating Systems Windows Linux VMware 100.0% ESXi 6.5" at bounding box center [958, 401] width 606 height 298
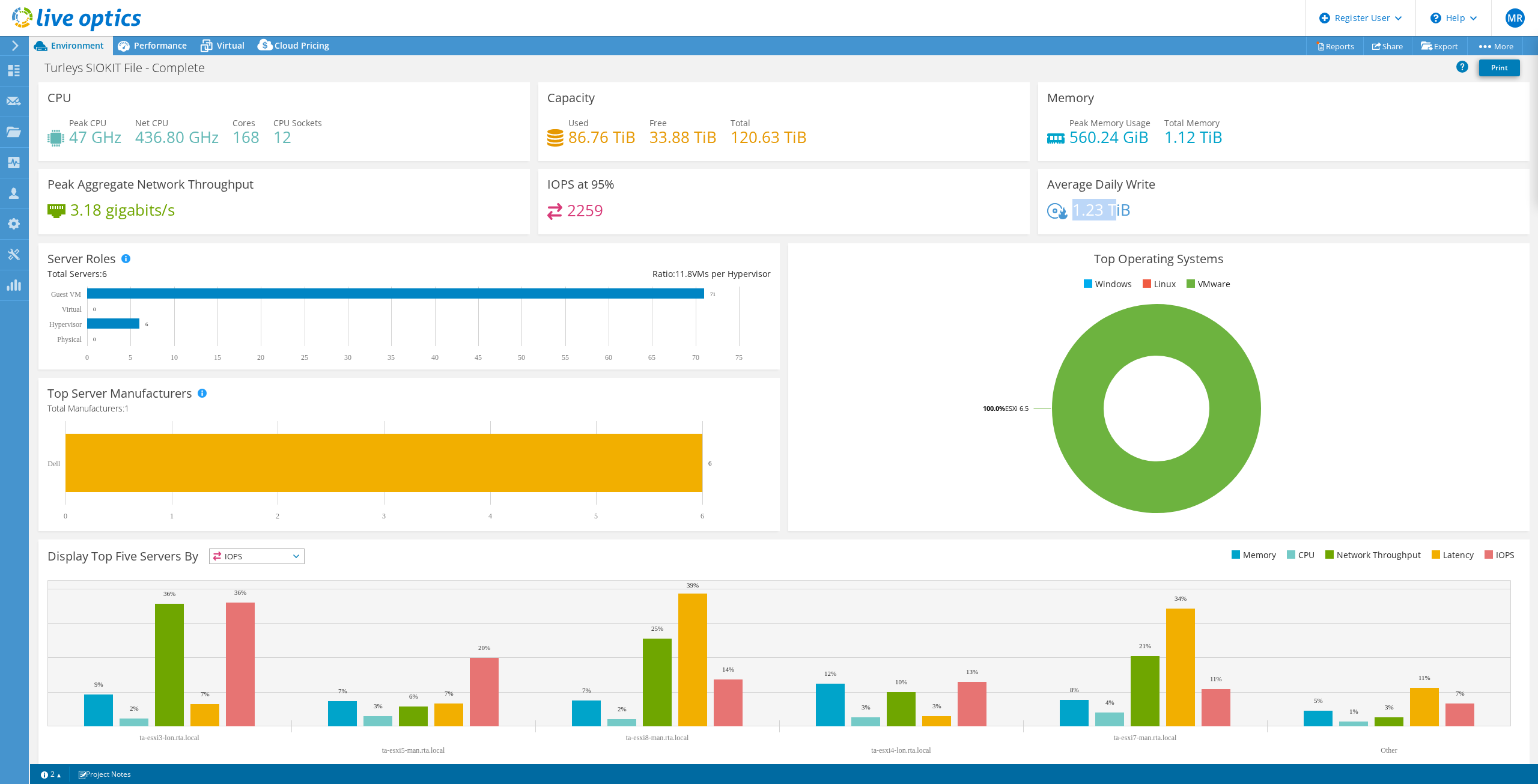
drag, startPoint x: 1068, startPoint y: 209, endPoint x: 1126, endPoint y: 213, distance: 58.1
click at [1125, 212] on div "1.23 TiB" at bounding box center [1284, 215] width 473 height 25
click at [1119, 212] on h4 "1.23 TiB" at bounding box center [1101, 210] width 58 height 14
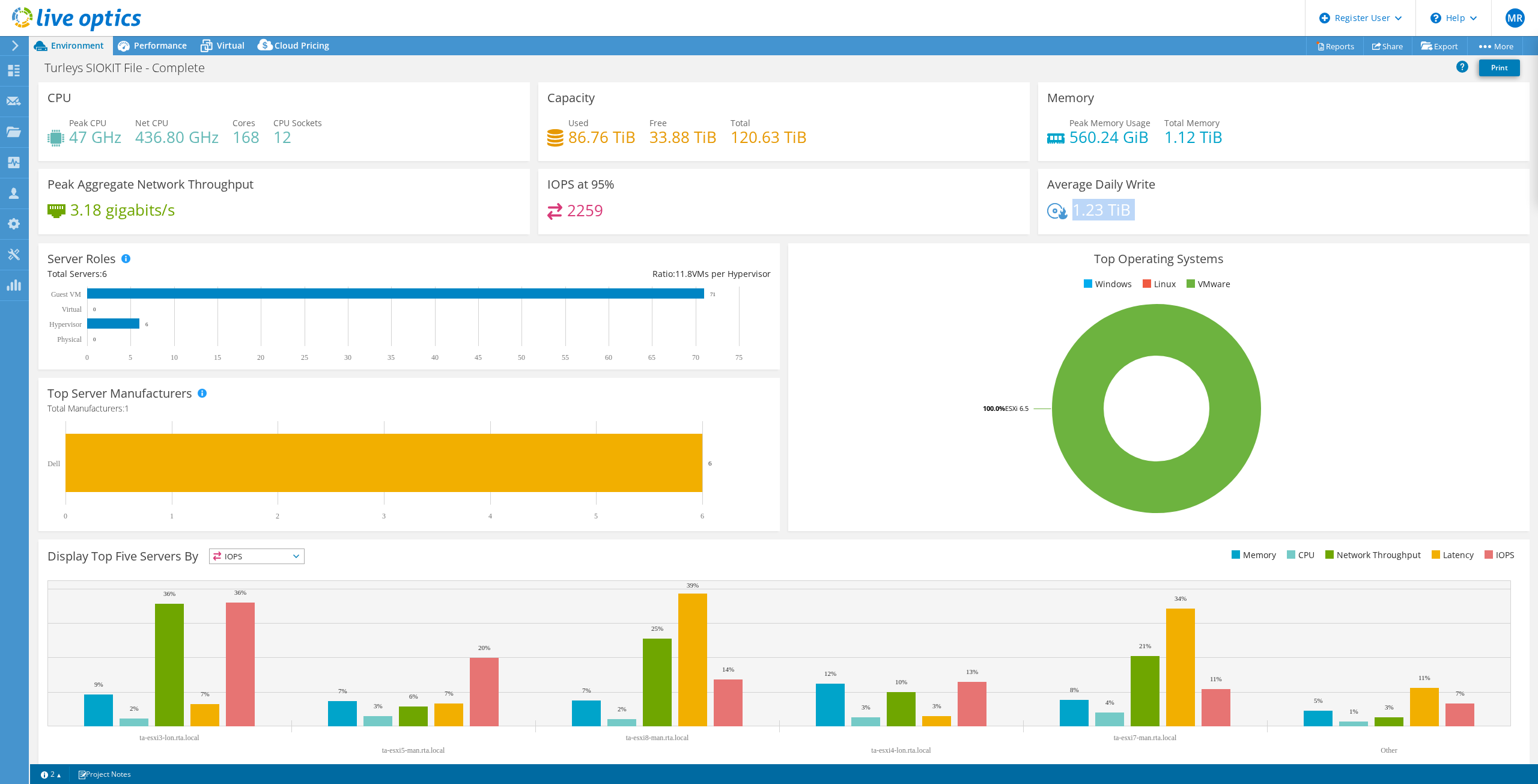
click at [1086, 212] on h4 "1.23 TiB" at bounding box center [1101, 210] width 58 height 14
click at [154, 53] on div "Performance" at bounding box center [155, 45] width 83 height 19
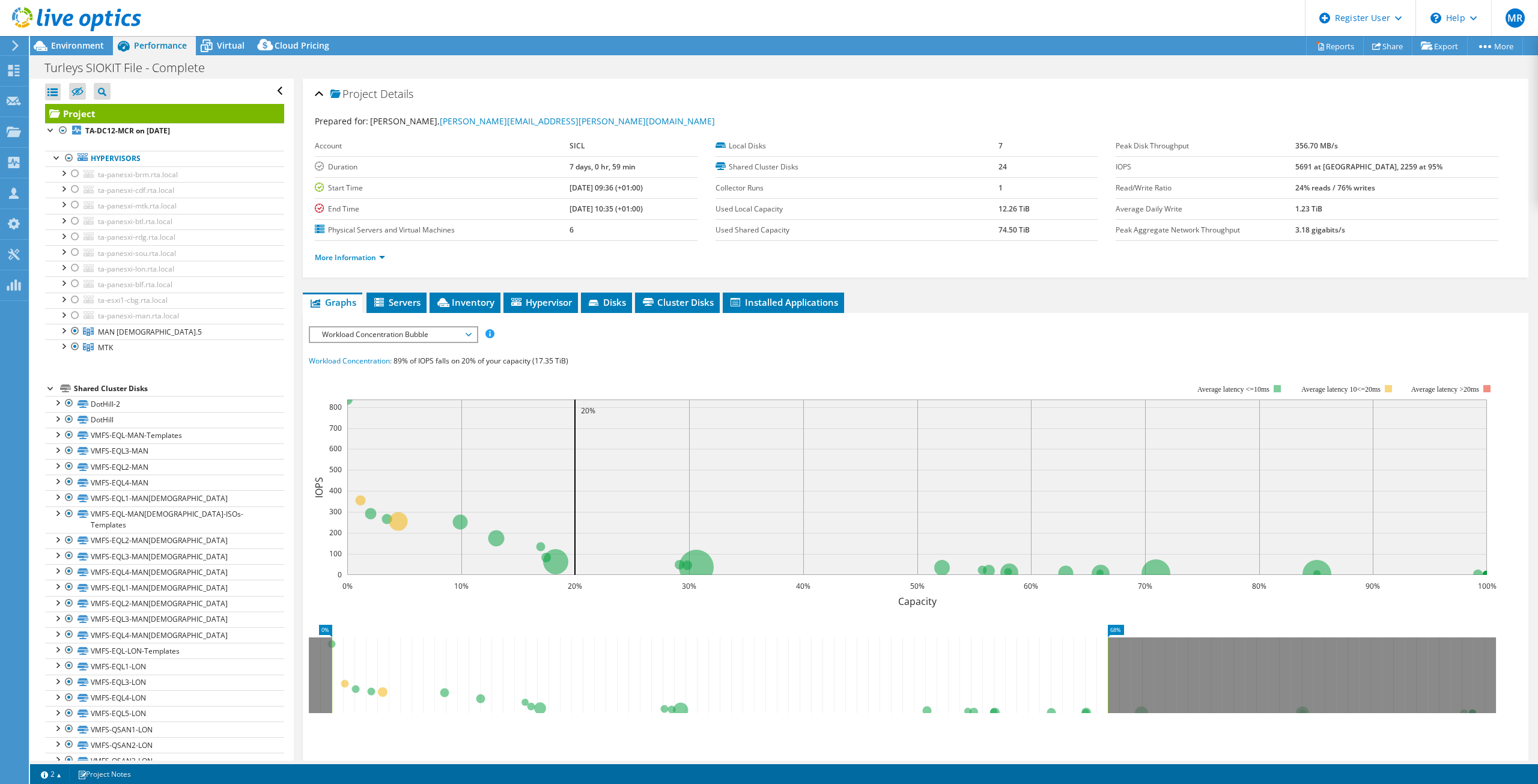
drag, startPoint x: 1475, startPoint y: 662, endPoint x: 1110, endPoint y: 681, distance: 365.5
click at [1110, 497] on rect at bounding box center [1107, 675] width 5 height 75
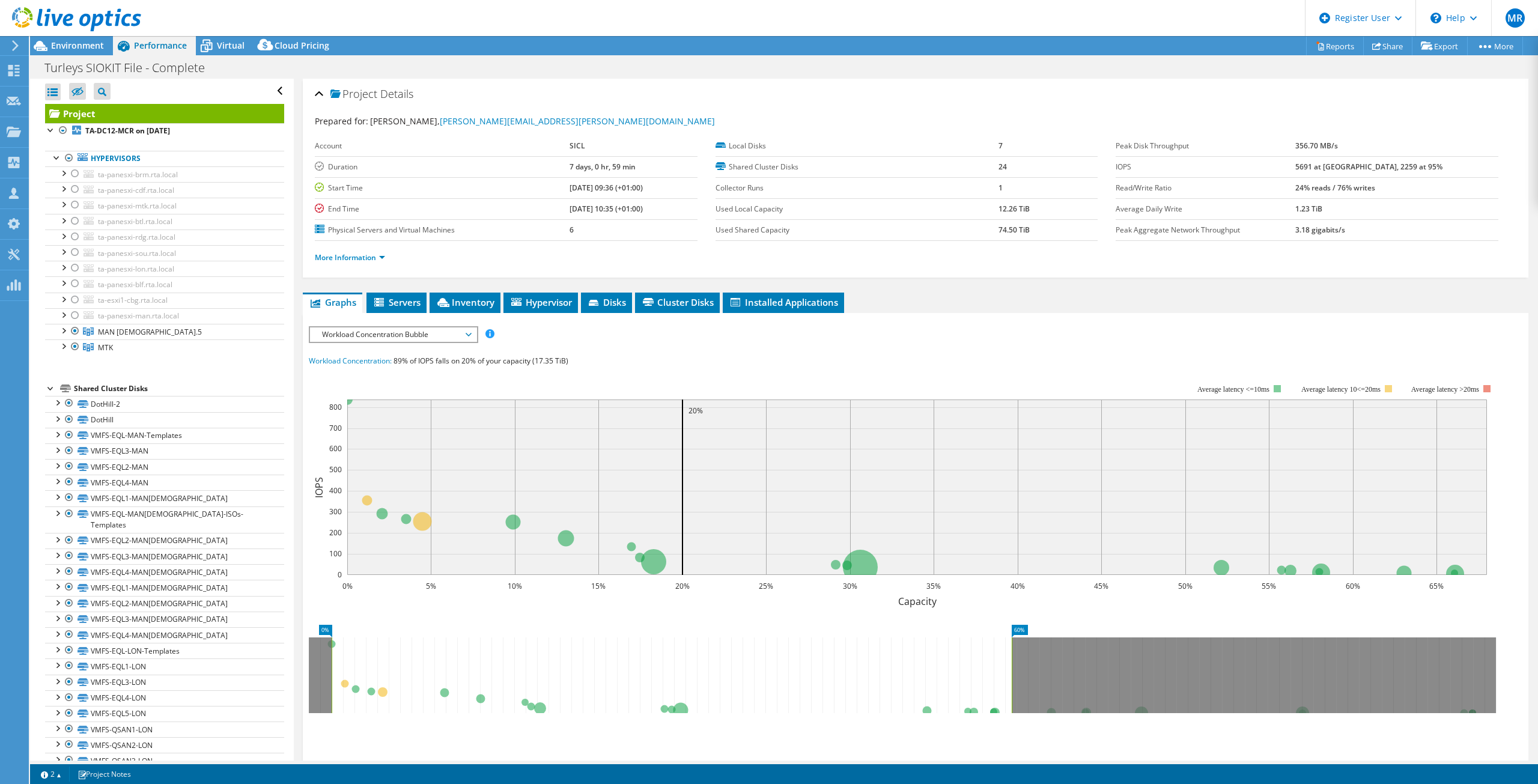
drag, startPoint x: 1108, startPoint y: 665, endPoint x: 1011, endPoint y: 674, distance: 97.4
click at [1011, 497] on rect at bounding box center [1011, 675] width 5 height 75
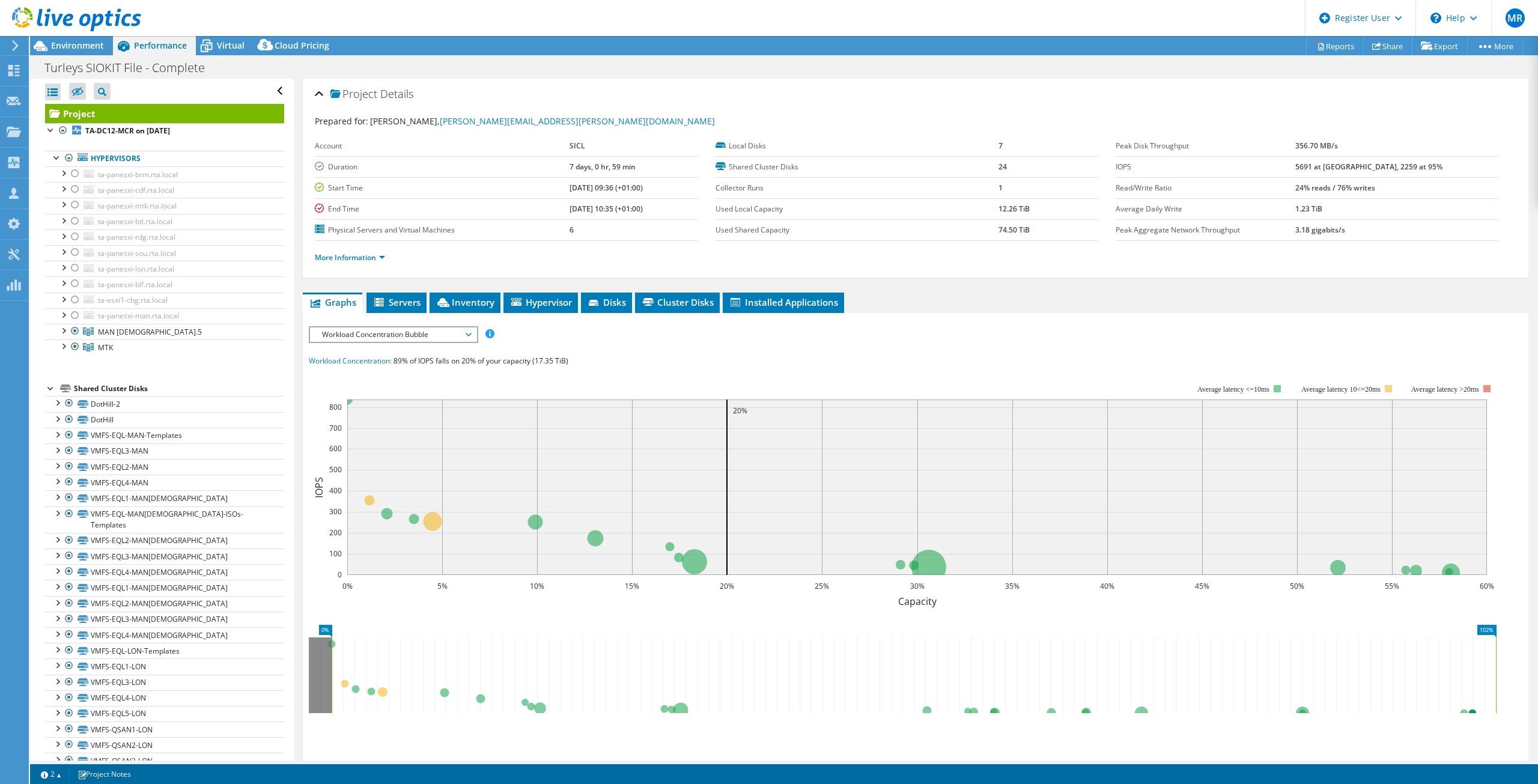
drag, startPoint x: 1016, startPoint y: 669, endPoint x: 1505, endPoint y: 665, distance: 489.0
click at [1227, 497] on icon "0% 102%" at bounding box center [907, 665] width 1197 height 97
